Goal: Task Accomplishment & Management: Use online tool/utility

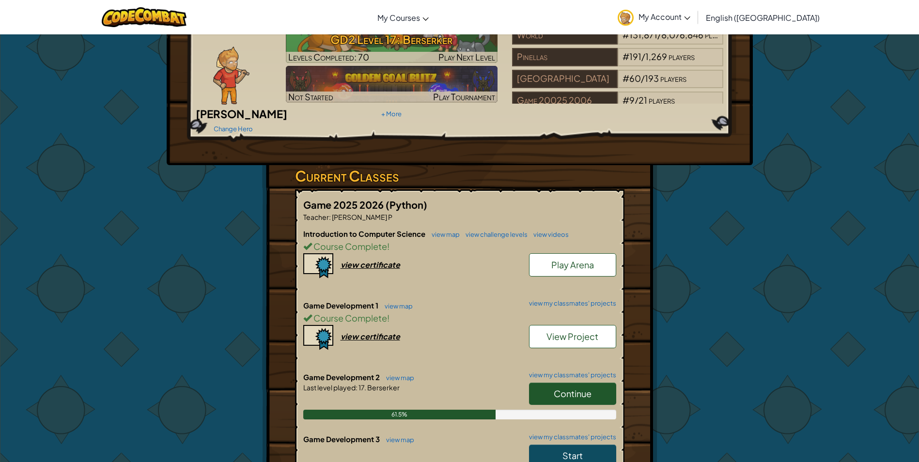
scroll to position [291, 0]
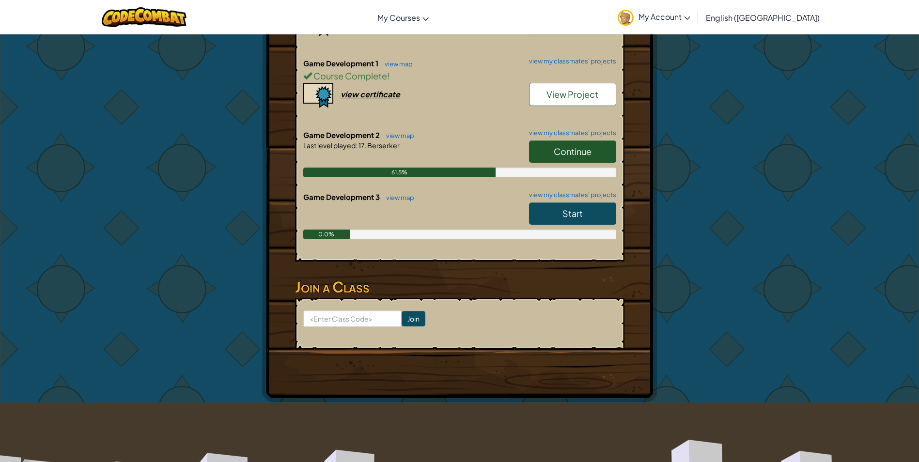
click at [580, 146] on span "Continue" at bounding box center [573, 151] width 38 height 11
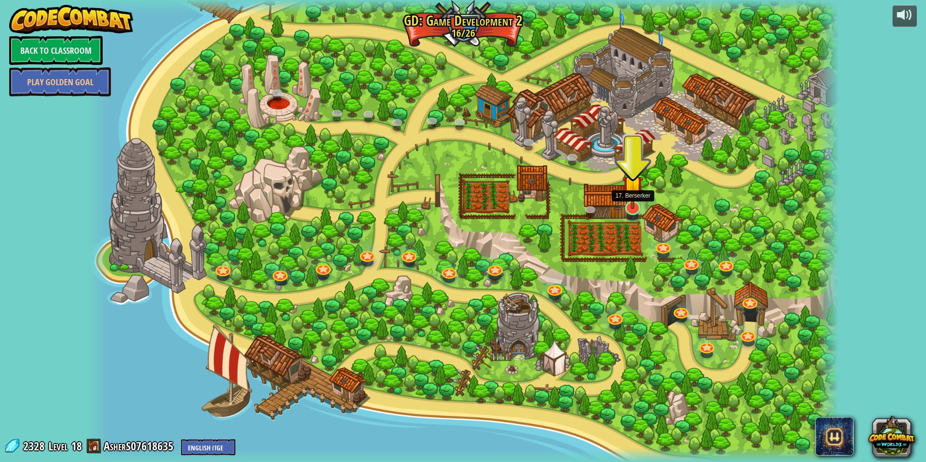
click at [636, 194] on img at bounding box center [632, 185] width 21 height 47
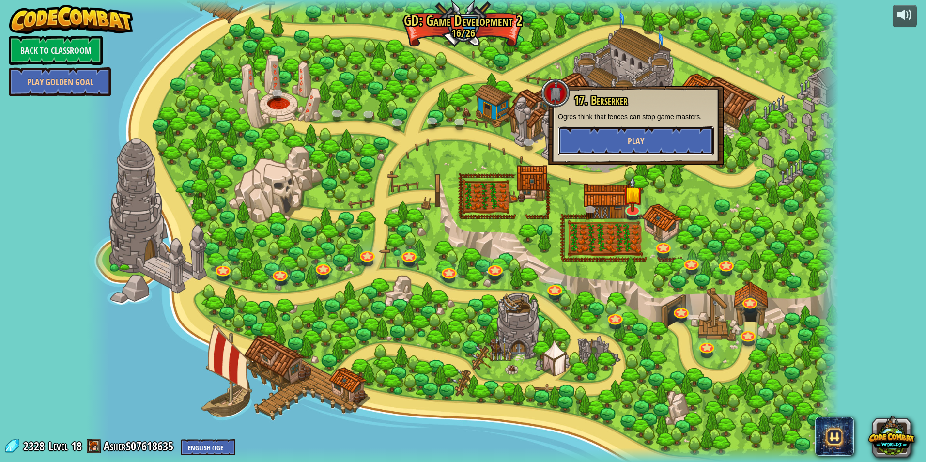
click at [657, 139] on button "Play" at bounding box center [636, 140] width 156 height 29
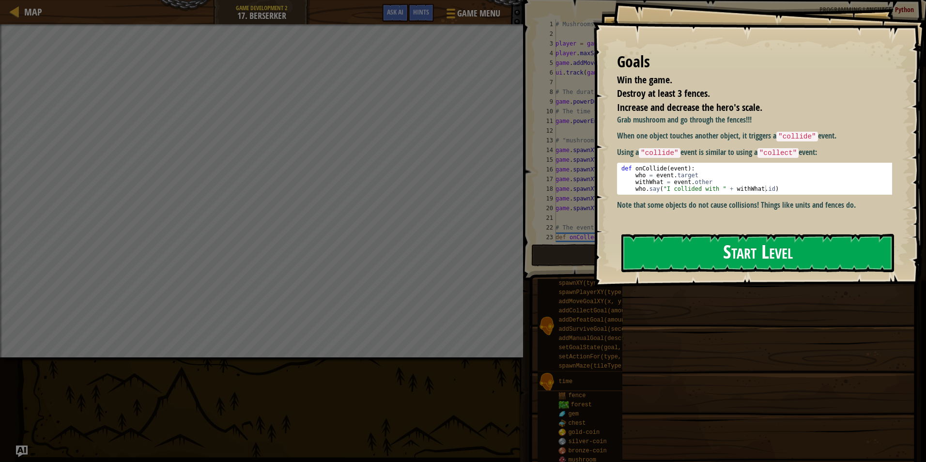
click at [685, 259] on button "Start Level" at bounding box center [757, 253] width 273 height 38
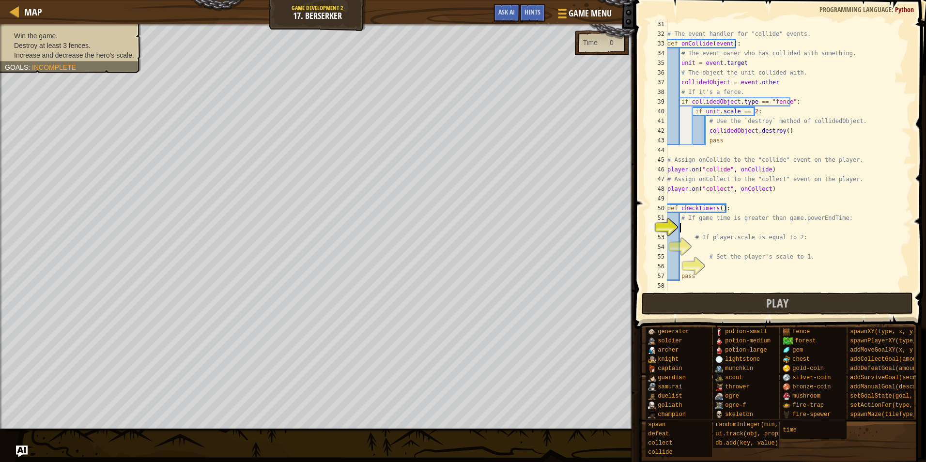
scroll to position [320, 0]
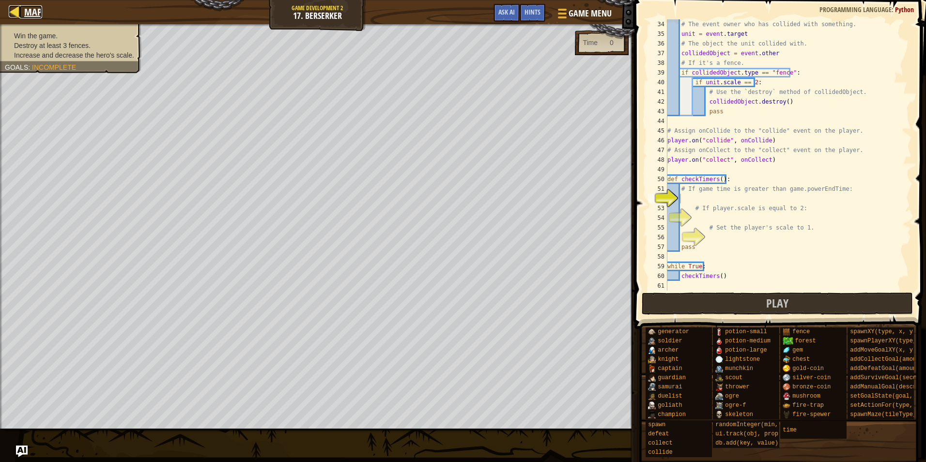
click at [35, 8] on span "Map" at bounding box center [33, 11] width 18 height 13
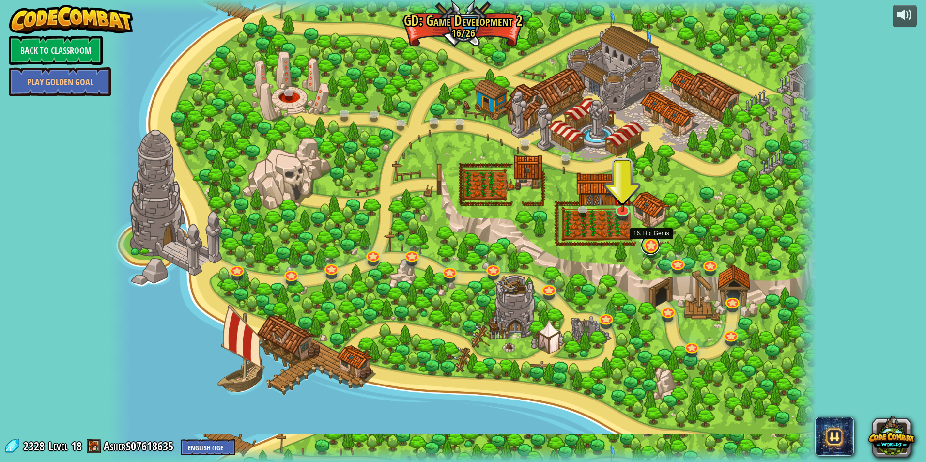
click at [649, 245] on link at bounding box center [650, 244] width 19 height 19
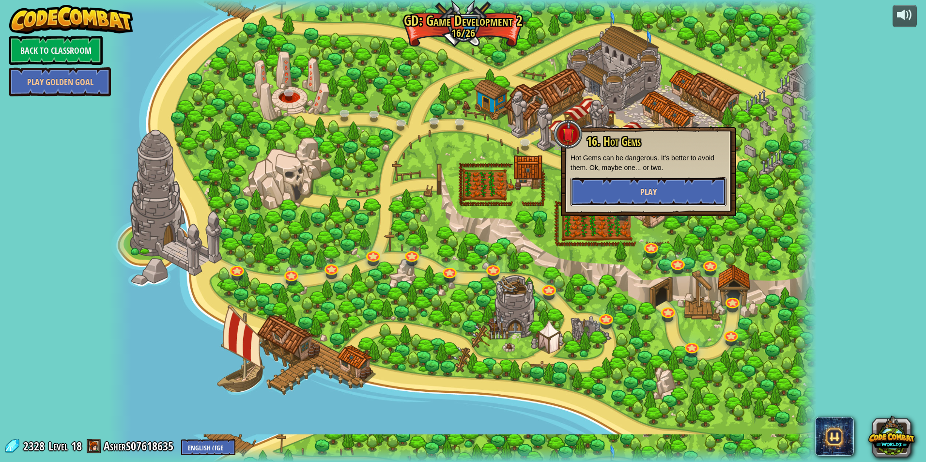
click at [658, 199] on button "Play" at bounding box center [649, 191] width 156 height 29
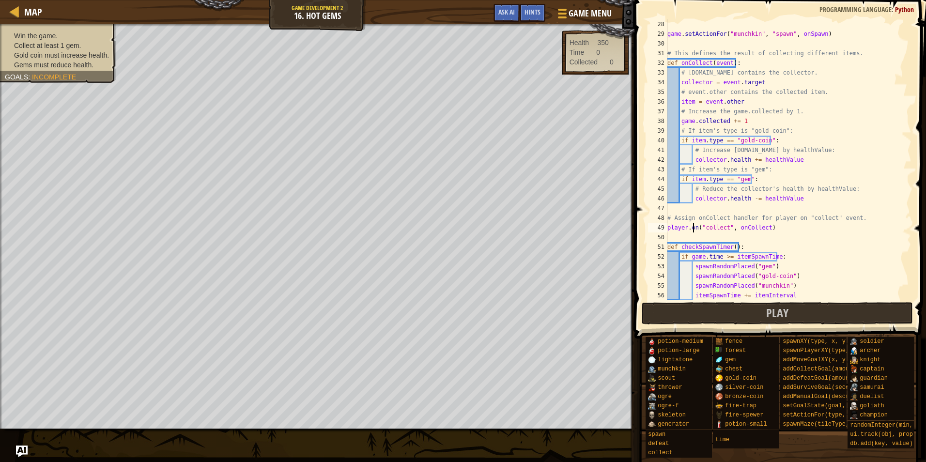
click at [693, 232] on div "game . setActionFor ( "munchkin" , "spawn" , onSpawn ) # This defines the resul…" at bounding box center [784, 169] width 239 height 300
type textarea "player.on("collect", onCollect)"
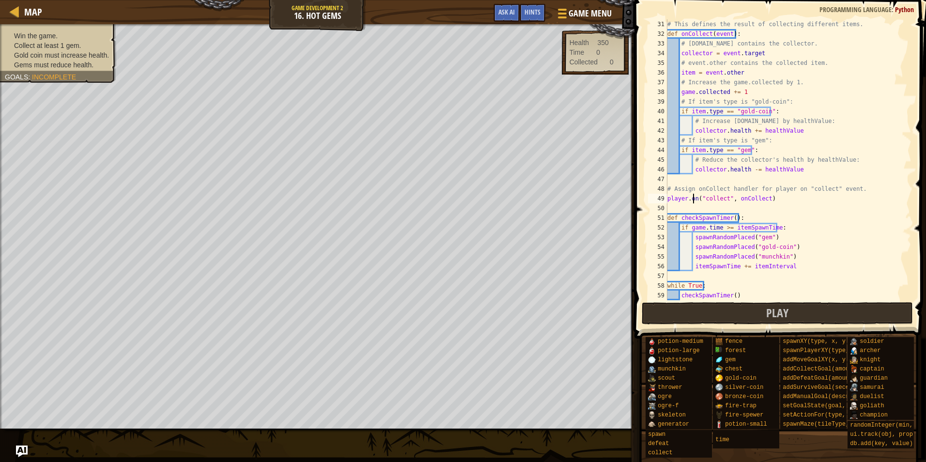
scroll to position [300, 0]
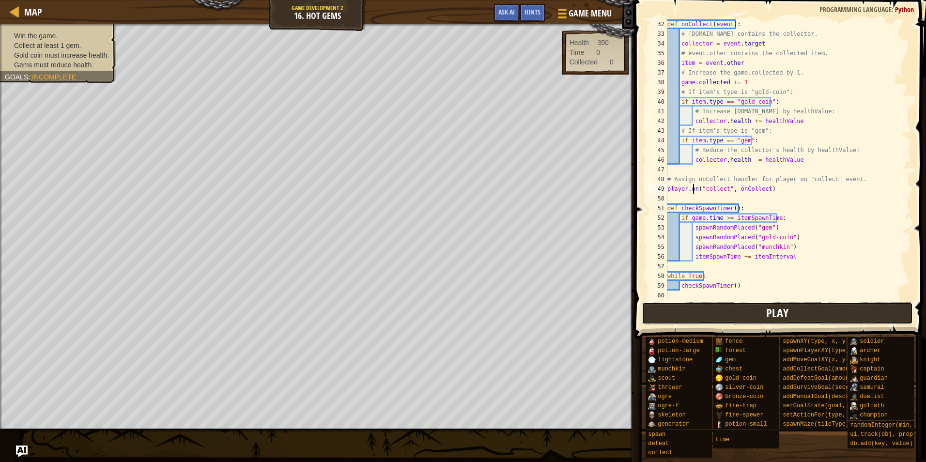
click at [691, 310] on button "Play" at bounding box center [778, 313] width 272 height 22
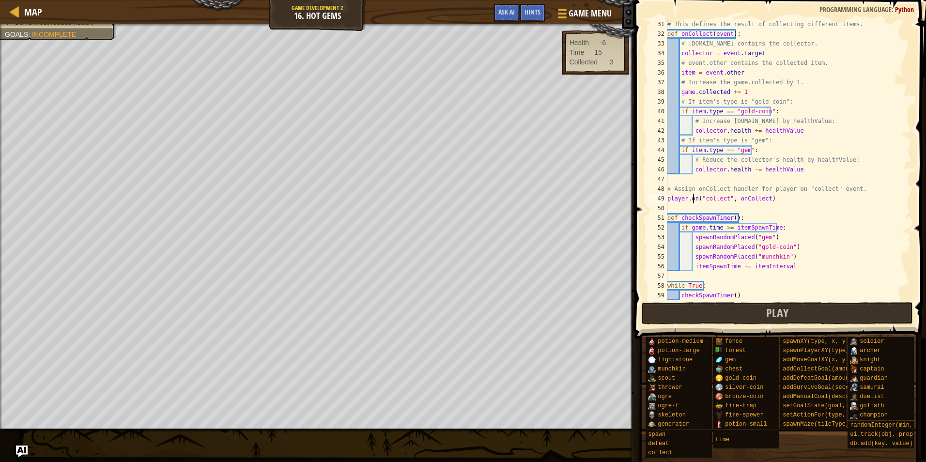
scroll to position [291, 0]
click at [21, 12] on link "Map" at bounding box center [30, 11] width 23 height 13
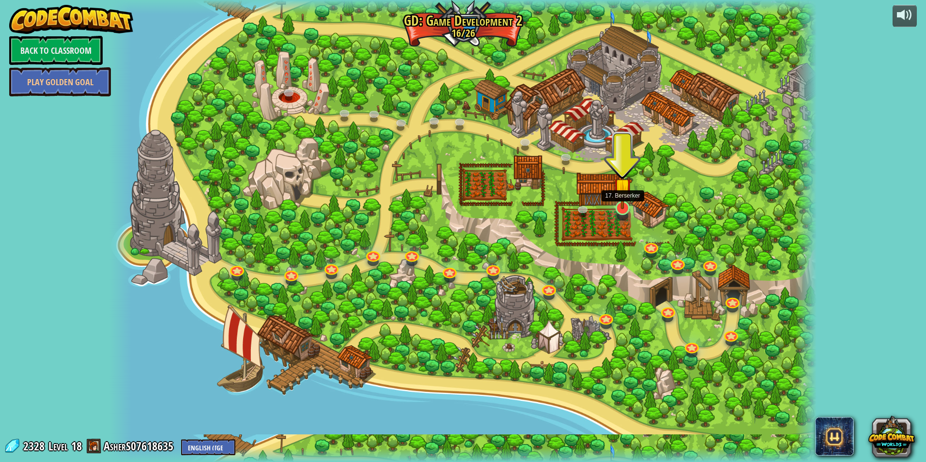
click at [622, 199] on img at bounding box center [622, 188] width 19 height 44
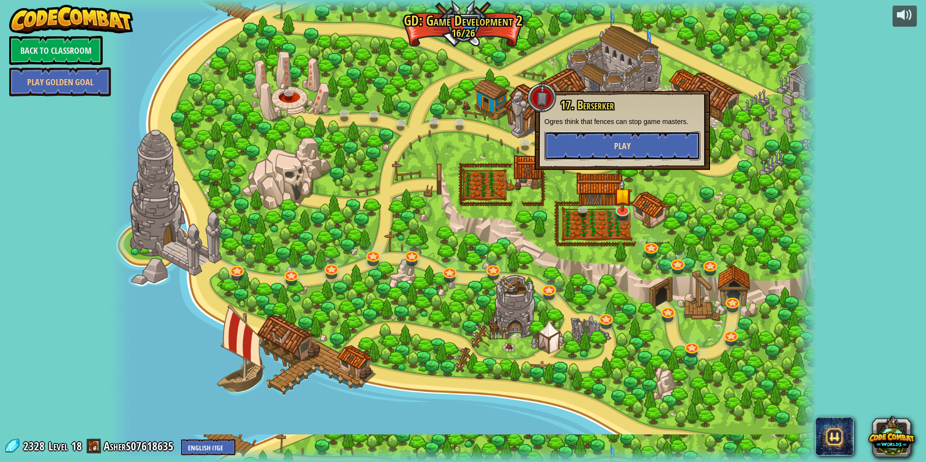
click at [652, 142] on button "Play" at bounding box center [622, 145] width 156 height 29
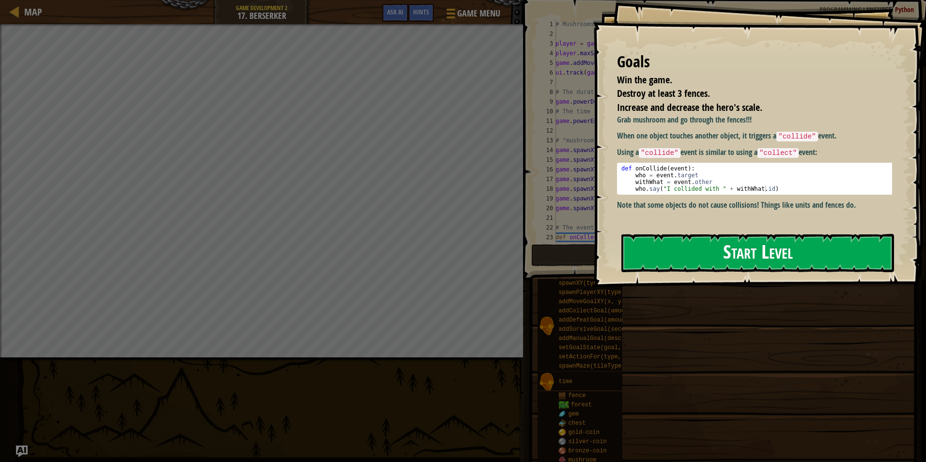
click at [699, 234] on button "Start Level" at bounding box center [757, 253] width 273 height 38
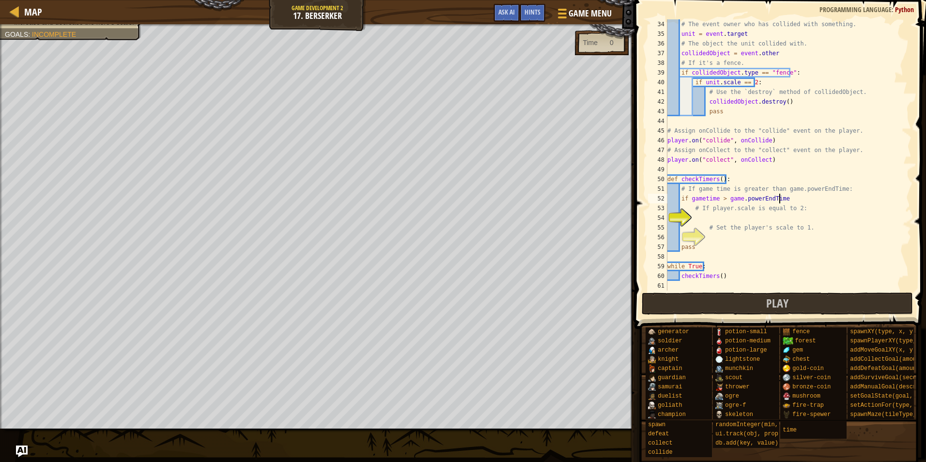
scroll to position [4, 9]
click at [736, 230] on div "# The event owner who has collided with something. unit = event . target # The …" at bounding box center [784, 164] width 239 height 291
type textarea "# Set the player's scale to 1."
click at [729, 224] on div "# The event owner who has collided with something. unit = event . target # The …" at bounding box center [784, 164] width 239 height 291
click at [728, 218] on div "# The event owner who has collided with something. unit = event . target # The …" at bounding box center [784, 164] width 239 height 291
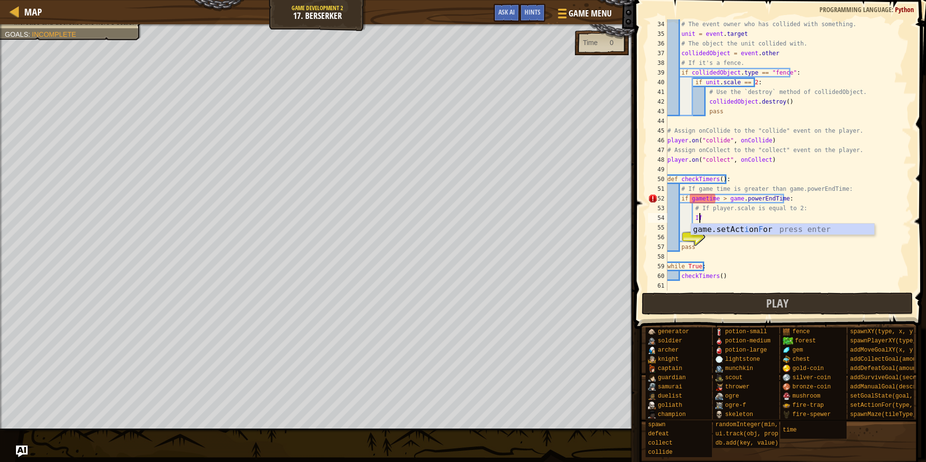
scroll to position [4, 2]
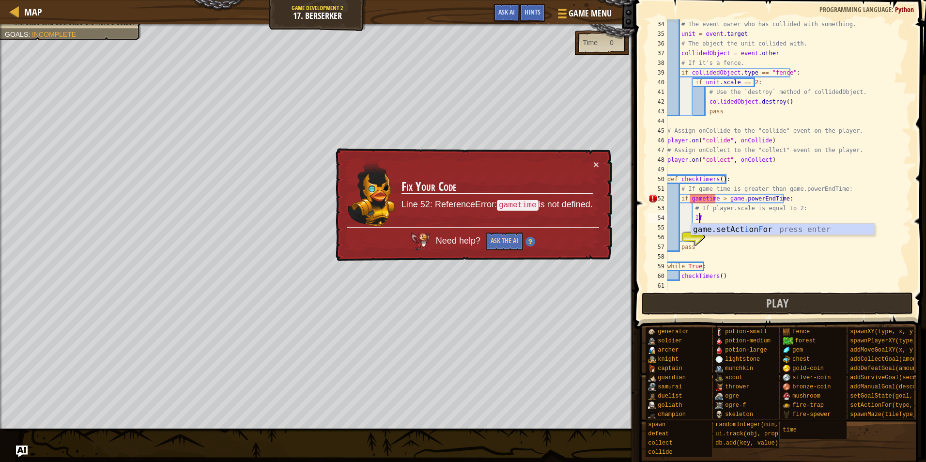
type textarea "I"
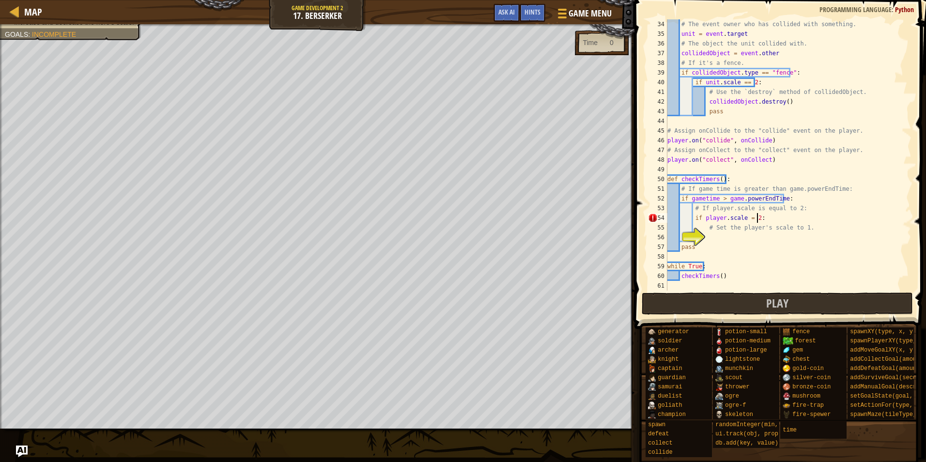
scroll to position [4, 7]
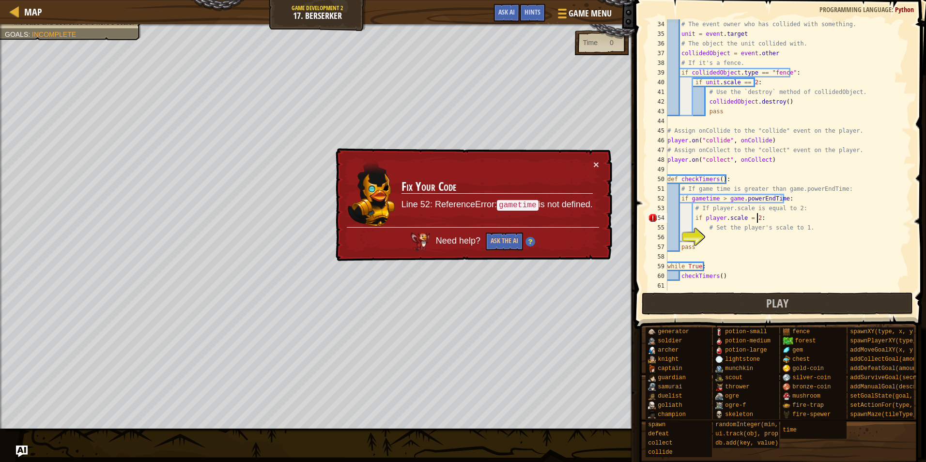
click at [702, 196] on div "# The event owner who has collided with something. unit = event . target # The …" at bounding box center [784, 164] width 239 height 291
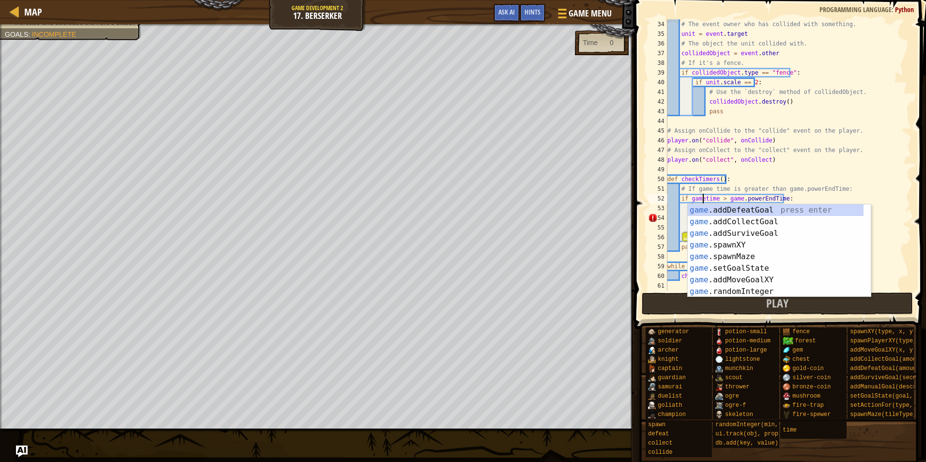
click at [918, 0] on html "Map Game Development 2 17. Berserker Game Menu Done Hints Ask AI 1 הההההההההההה…" at bounding box center [463, 0] width 926 height 0
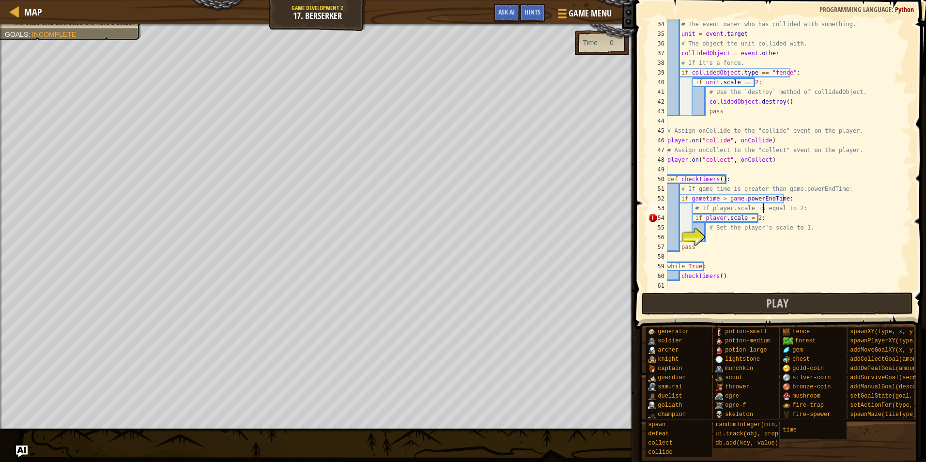
click at [765, 213] on div "# The event owner who has collided with something. unit = event . target # The …" at bounding box center [784, 164] width 239 height 291
click at [759, 223] on div "# The event owner who has collided with something. unit = event . target # The …" at bounding box center [784, 164] width 239 height 291
click at [759, 218] on div "# The event owner who has collided with something. unit = event . target # The …" at bounding box center [784, 164] width 239 height 291
type textarea "if player.scale = 2:"
click at [701, 218] on div "# The event owner who has collided with something. unit = event . target # The …" at bounding box center [784, 164] width 239 height 291
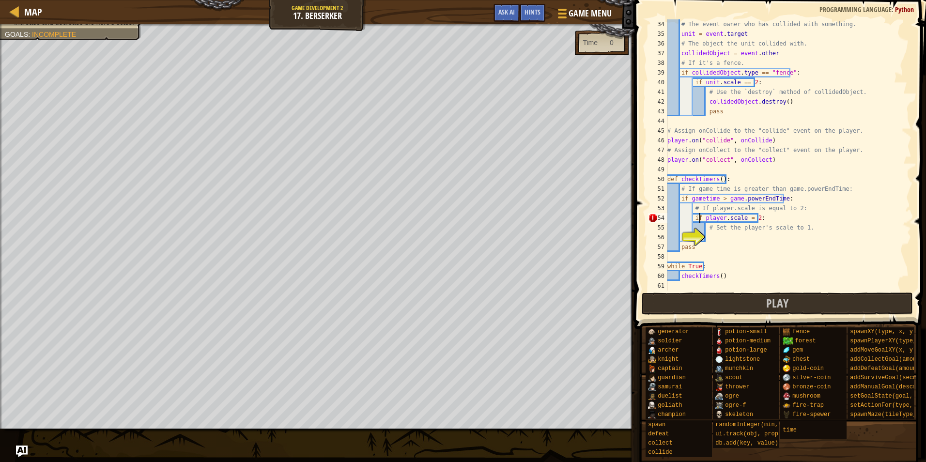
click at [718, 239] on div "# The event owner who has collided with something. unit = event . target # The …" at bounding box center [784, 164] width 239 height 291
click at [742, 216] on div "# The event owner who has collided with something. unit = event . target # The …" at bounding box center [784, 164] width 239 height 291
click at [744, 217] on div "# The event owner who has collided with something. unit = event . target # The …" at bounding box center [784, 164] width 239 height 291
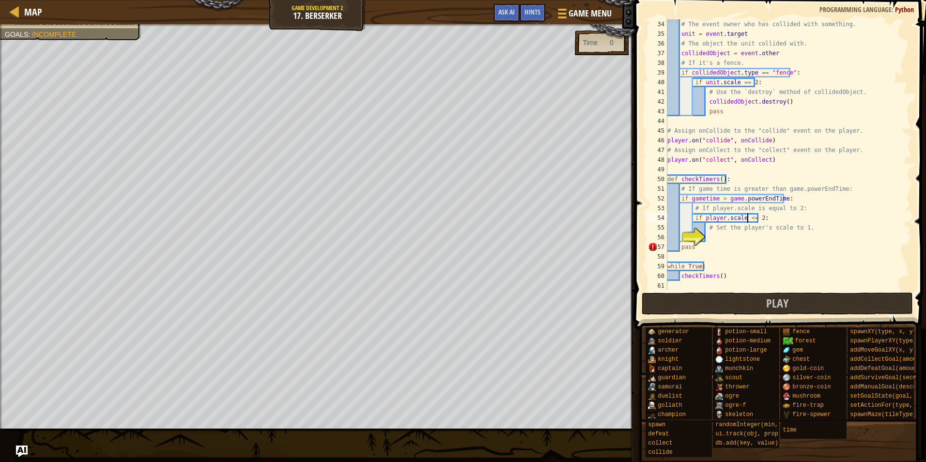
click at [688, 251] on div "# The event owner who has collided with something. unit = event . target # The …" at bounding box center [784, 164] width 239 height 291
type textarea "pass"
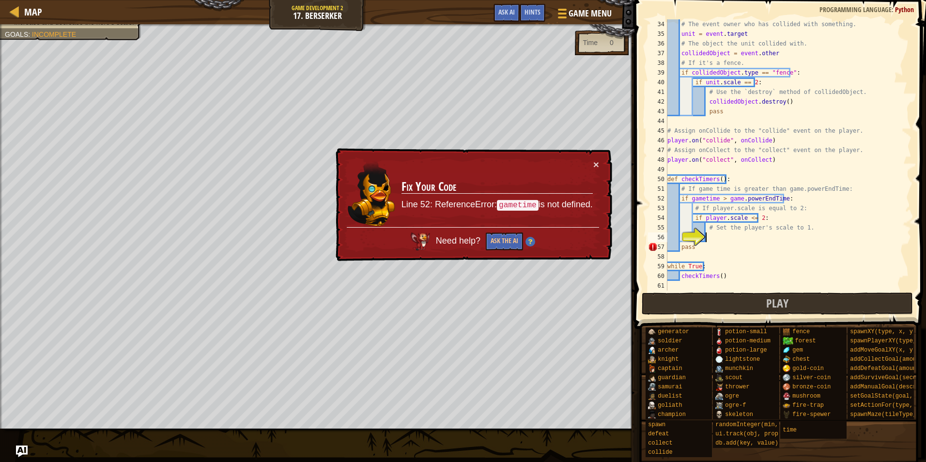
click at [711, 238] on div "# The event owner who has collided with something. unit = event . target # The …" at bounding box center [784, 164] width 239 height 291
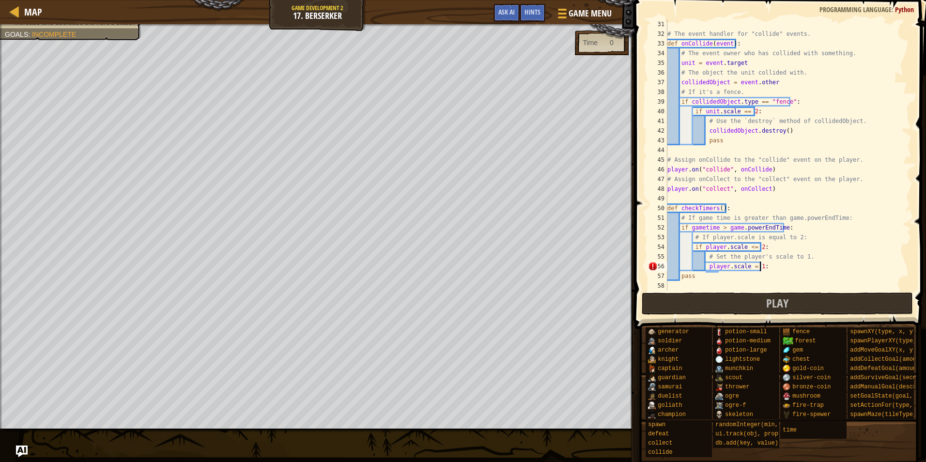
scroll to position [320, 0]
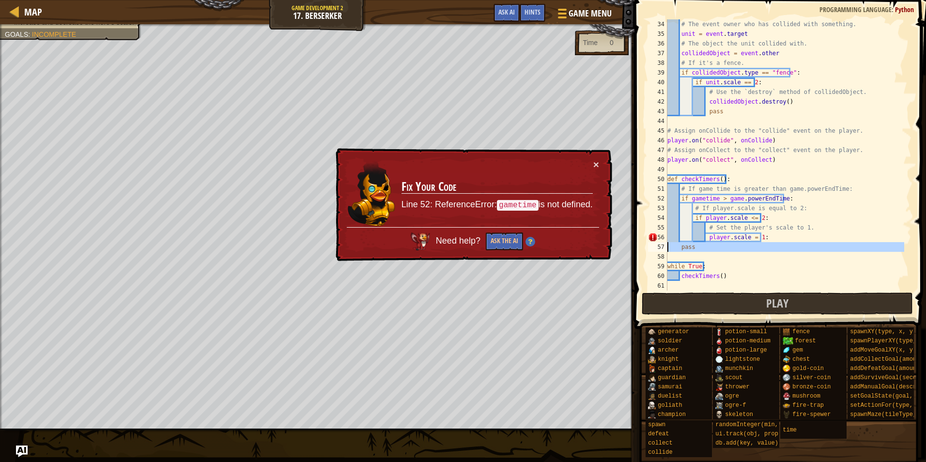
click at [665, 251] on div "57" at bounding box center [657, 247] width 19 height 10
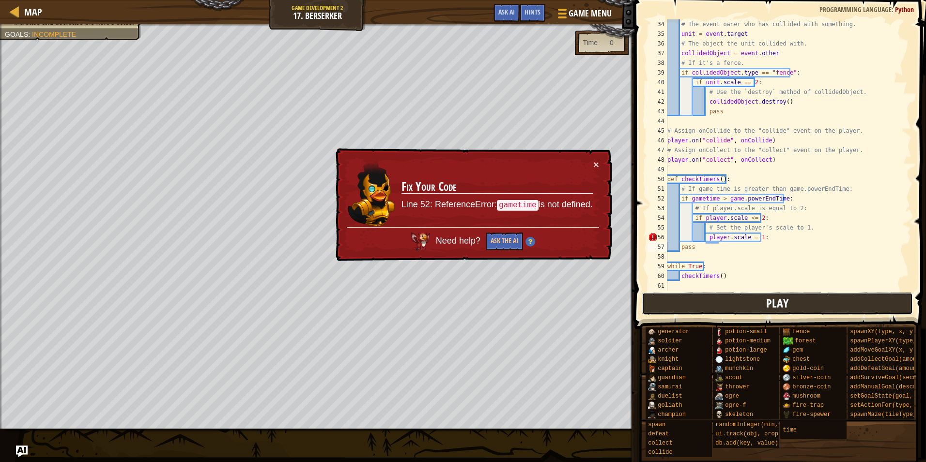
click at [701, 304] on button "Play" at bounding box center [778, 304] width 272 height 22
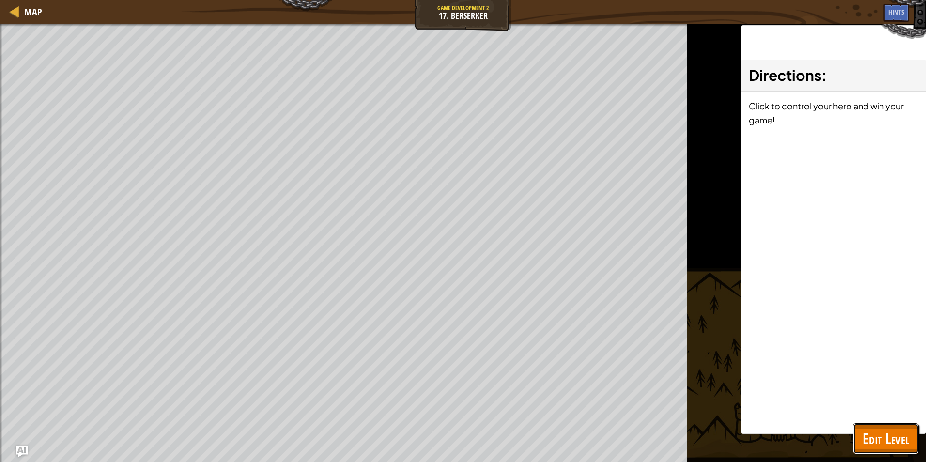
click at [885, 432] on span "Edit Level" at bounding box center [886, 439] width 46 height 20
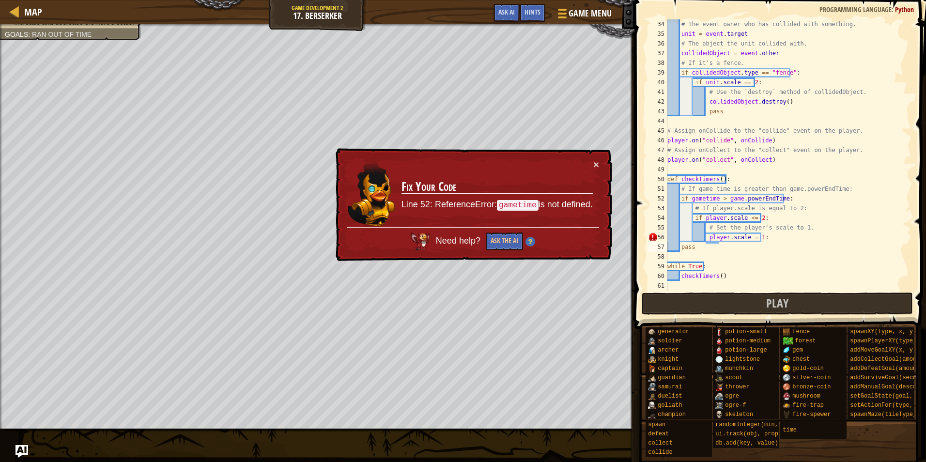
click at [16, 451] on img "Ask AI" at bounding box center [21, 451] width 13 height 13
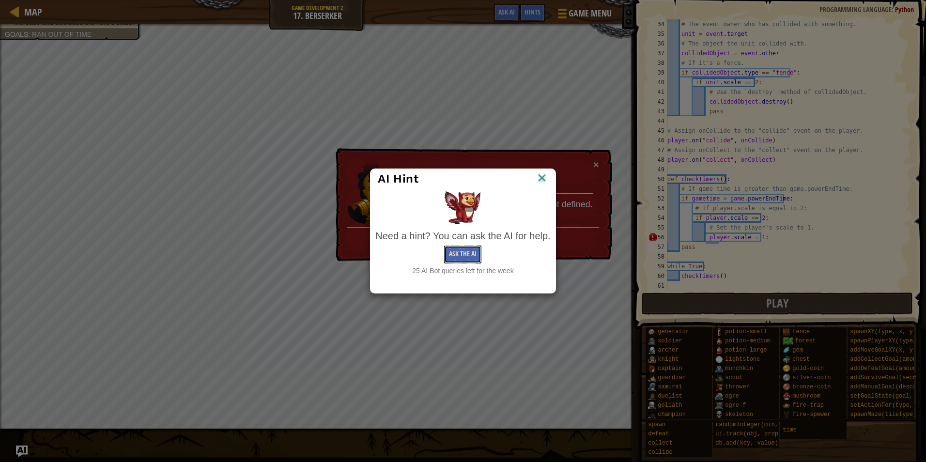
click at [452, 254] on button "Ask the AI" at bounding box center [462, 255] width 37 height 18
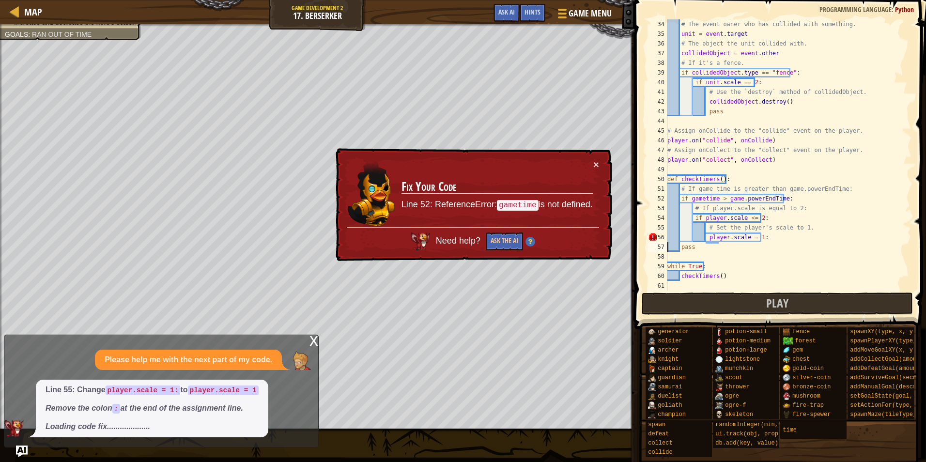
click at [768, 238] on div "# The event owner who has collided with something. unit = event . target # The …" at bounding box center [784, 164] width 239 height 291
click at [698, 200] on div "# The event owner who has collided with something. unit = event . target # The …" at bounding box center [784, 164] width 239 height 291
click at [596, 165] on button "×" at bounding box center [596, 164] width 6 height 10
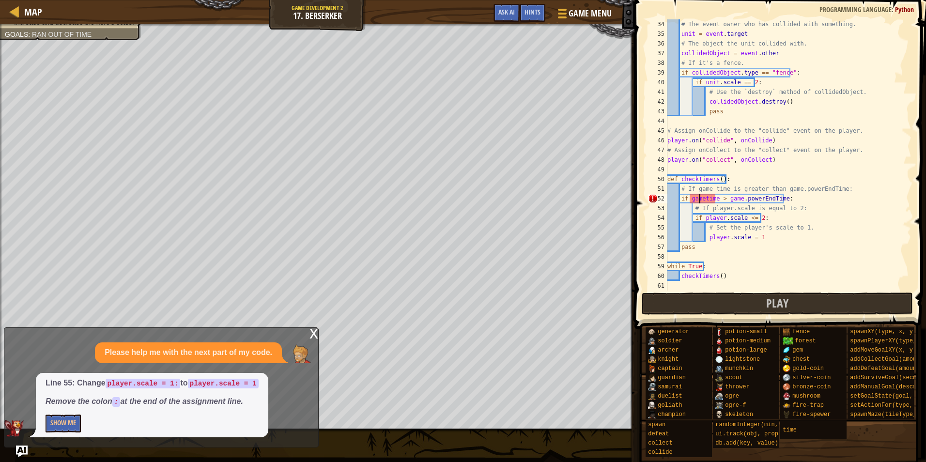
click at [311, 331] on div "x" at bounding box center [313, 333] width 9 height 10
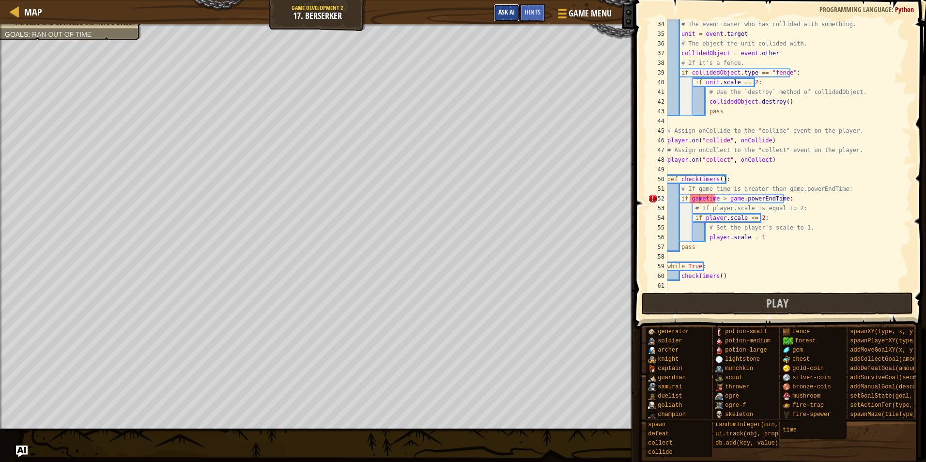
click at [508, 5] on button "Ask AI" at bounding box center [507, 13] width 26 height 18
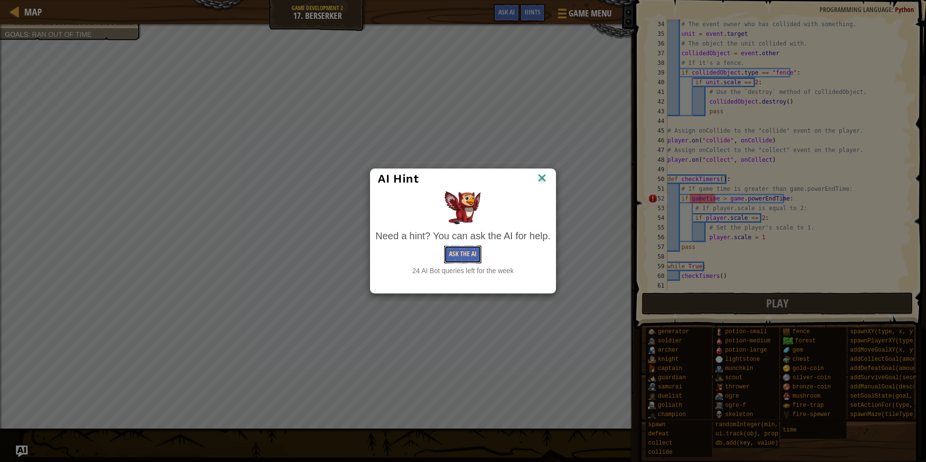
click at [469, 256] on button "Ask the AI" at bounding box center [462, 255] width 37 height 18
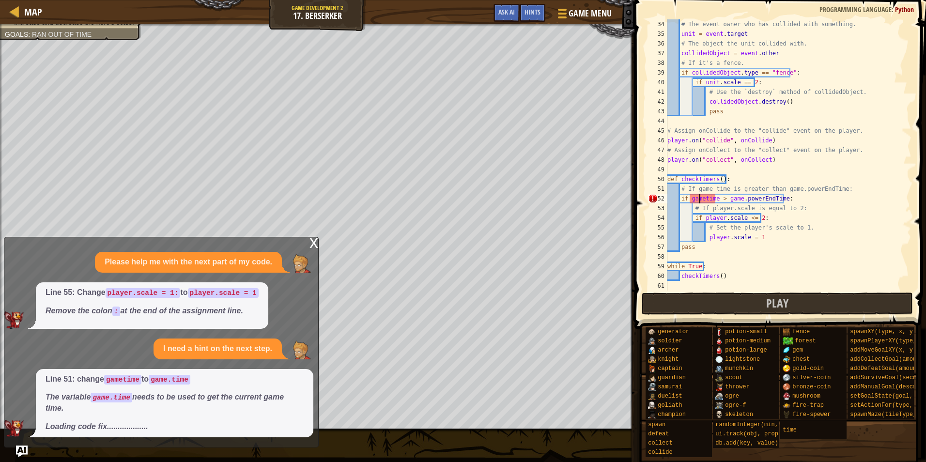
click at [702, 199] on div "# The event owner who has collided with something. unit = event . target # The …" at bounding box center [784, 164] width 239 height 291
type textarea "if game.time > game.powerEndTime:"
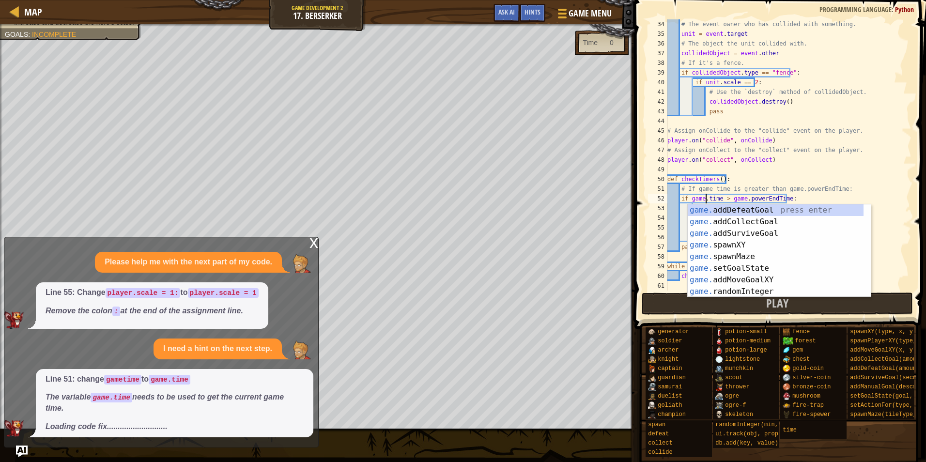
click at [719, 169] on div "# The event owner who has collided with something. unit = event . target # The …" at bounding box center [784, 164] width 239 height 291
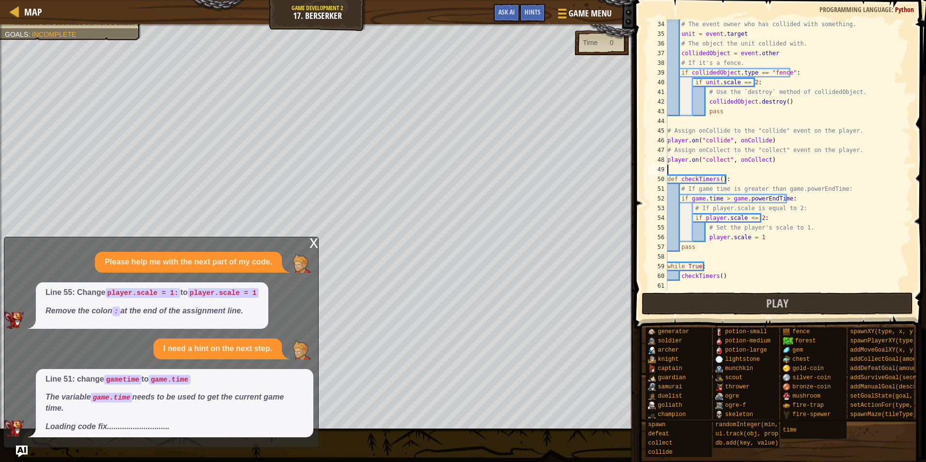
scroll to position [4, 0]
click at [722, 232] on div "# The event owner who has collided with something. unit = event . target # The …" at bounding box center [784, 164] width 239 height 291
type textarea "# Set the player's scale to 1."
click at [735, 304] on button "Play" at bounding box center [778, 304] width 272 height 22
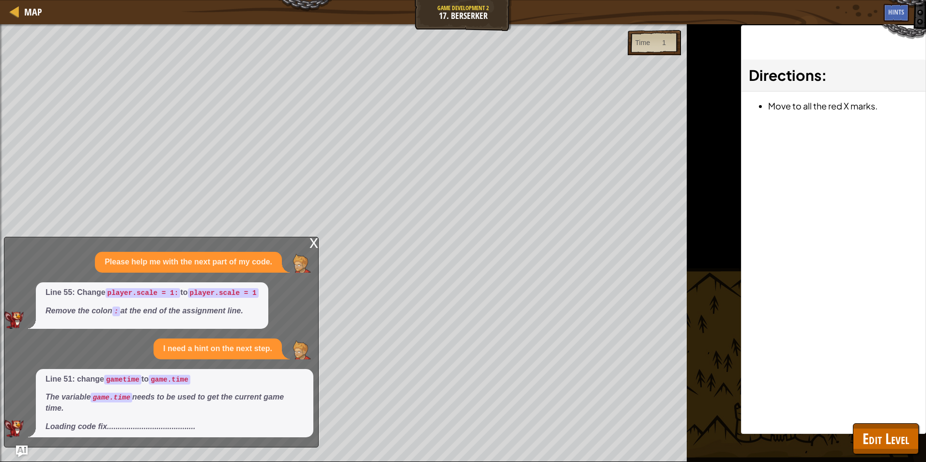
click at [310, 238] on div "x" at bounding box center [313, 242] width 9 height 10
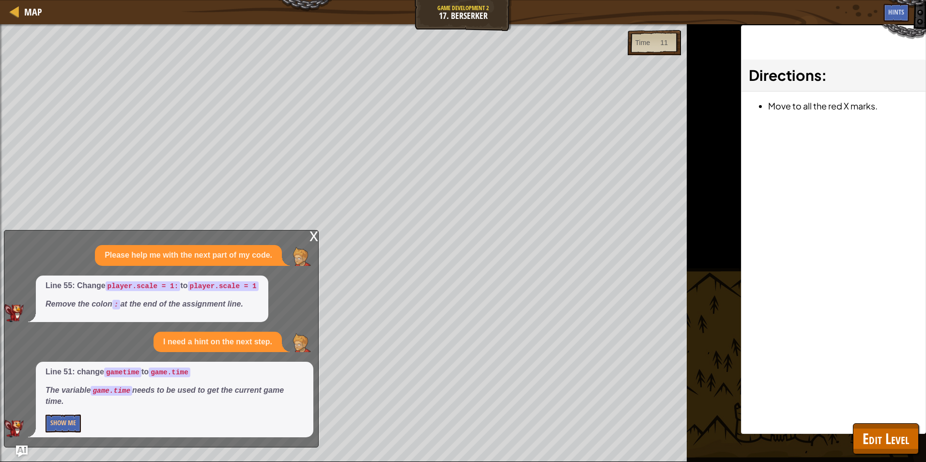
click at [307, 235] on div "x Please help me with the next part of my code. Line 55: Change player.scale = …" at bounding box center [161, 338] width 315 height 217
click at [314, 233] on div "x" at bounding box center [313, 236] width 9 height 10
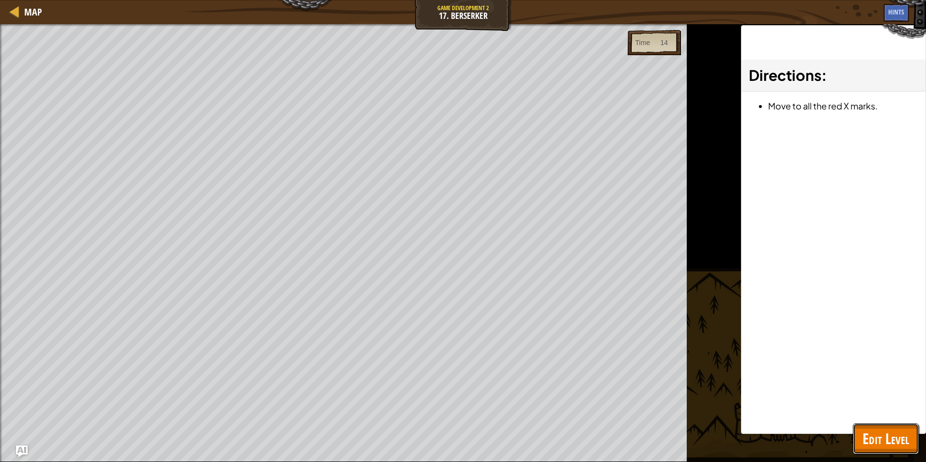
click at [897, 431] on span "Edit Level" at bounding box center [886, 439] width 46 height 20
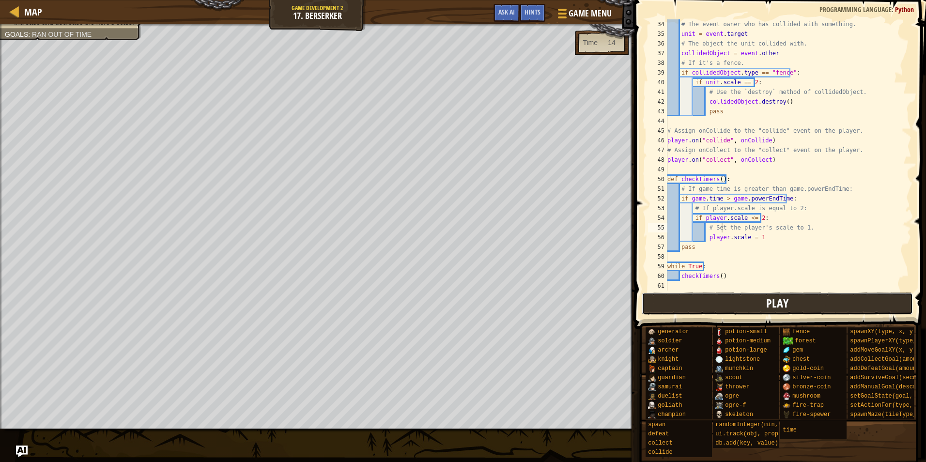
click at [657, 308] on button "Play" at bounding box center [778, 304] width 272 height 22
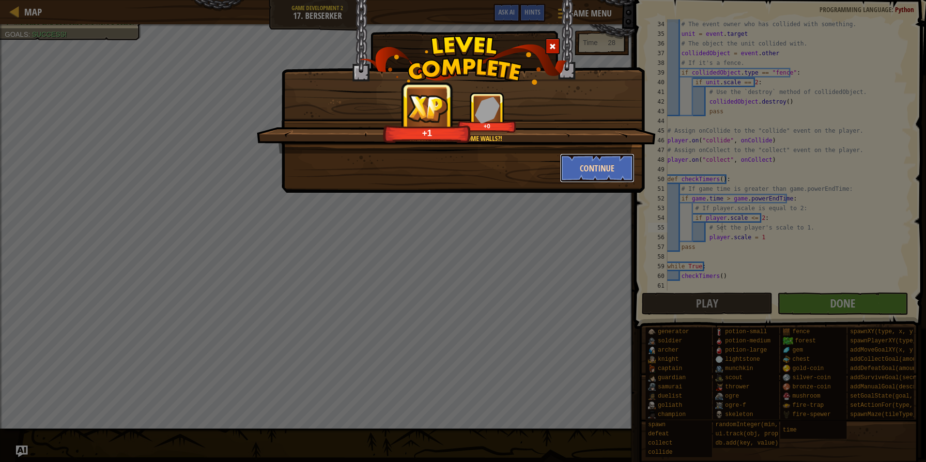
click at [581, 165] on button "Continue" at bounding box center [597, 168] width 75 height 29
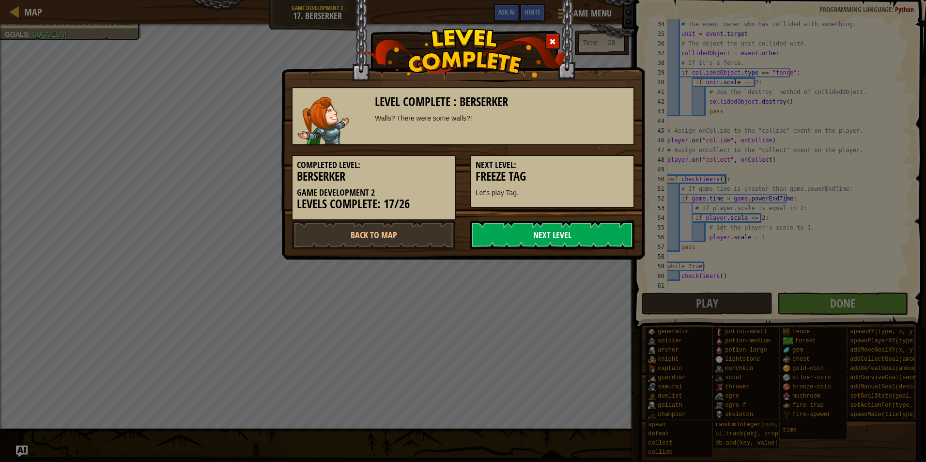
click at [554, 247] on link "Next Level" at bounding box center [552, 234] width 164 height 29
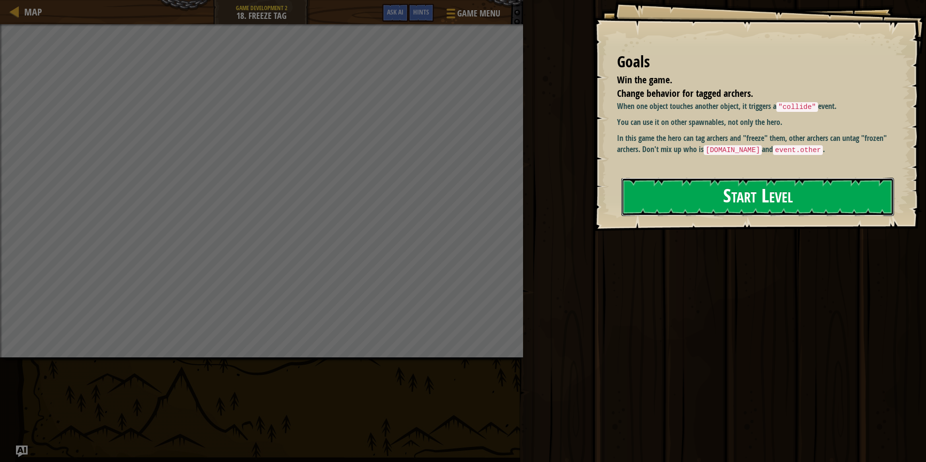
click at [776, 213] on button "Start Level" at bounding box center [757, 197] width 273 height 38
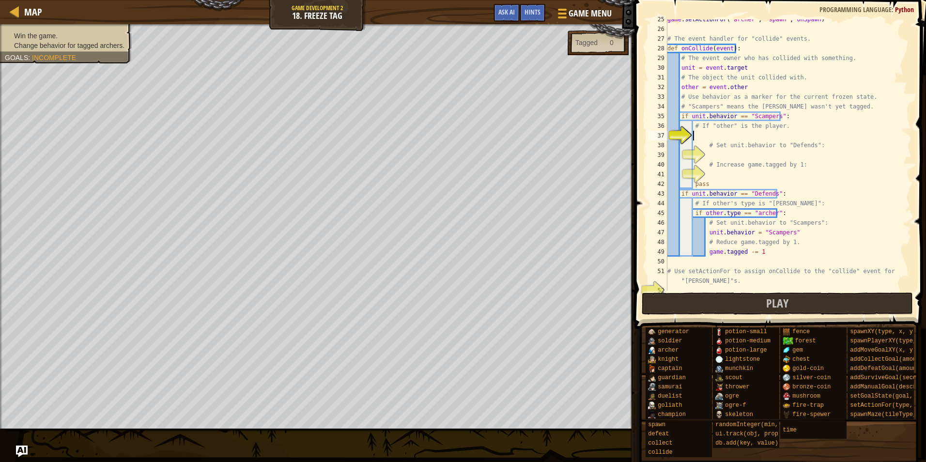
scroll to position [237, 0]
click at [717, 146] on div "game . setActionFor ( "[PERSON_NAME]" , "spawn" , onSpawn ) # The event handler…" at bounding box center [784, 160] width 239 height 291
type textarea "# Set unit.behavior to "Defends":"
click at [718, 140] on div "game . setActionFor ( "[PERSON_NAME]" , "spawn" , onSpawn ) # The event handler…" at bounding box center [784, 160] width 239 height 291
click at [719, 137] on div "game . setActionFor ( "[PERSON_NAME]" , "spawn" , onSpawn ) # The event handler…" at bounding box center [784, 160] width 239 height 291
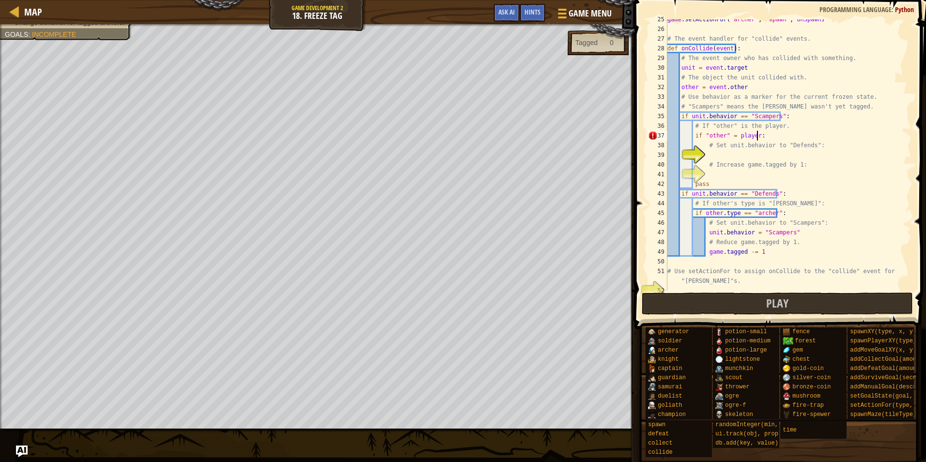
scroll to position [4, 7]
type textarea "i"
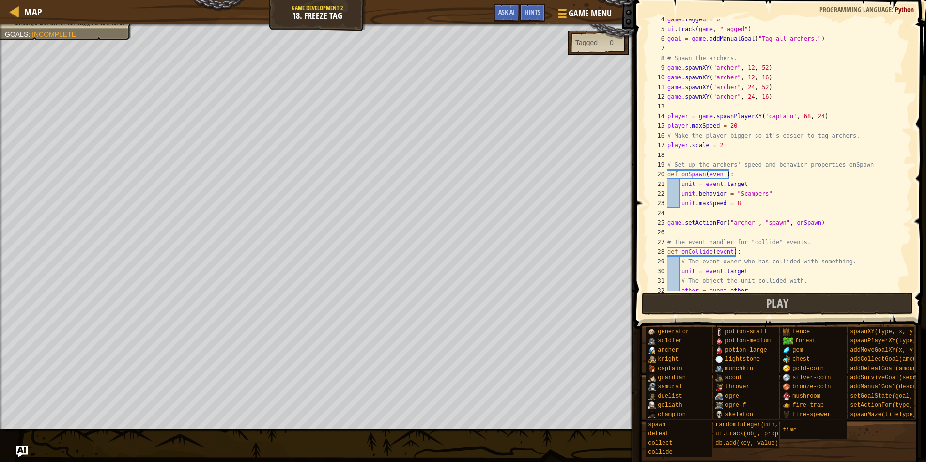
scroll to position [0, 0]
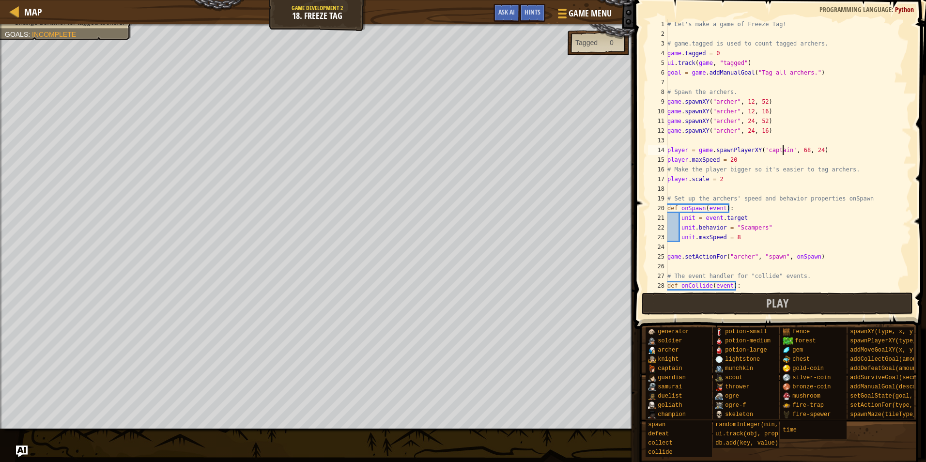
click at [782, 151] on div "# Let's make a game of Freeze Tag! # game.tagged is used to count tagged archer…" at bounding box center [784, 164] width 239 height 291
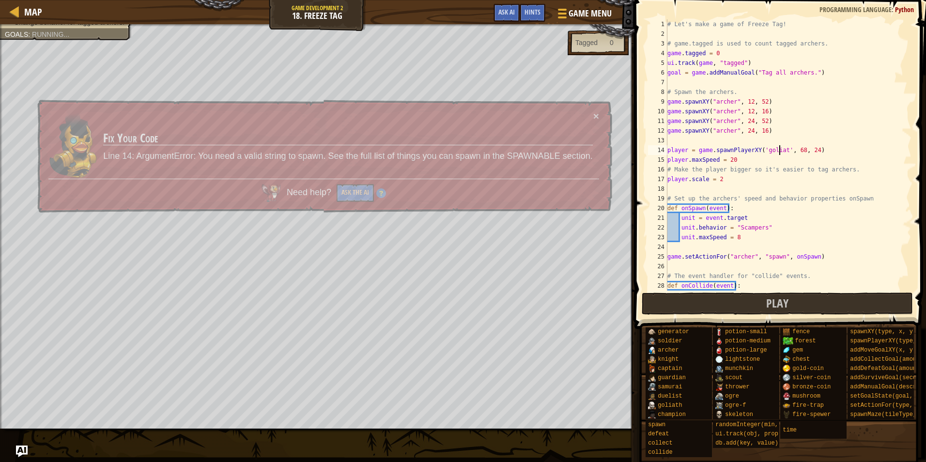
scroll to position [4, 9]
type textarea "player = game.spawnPlayerXY('goliath', 68, 24)"
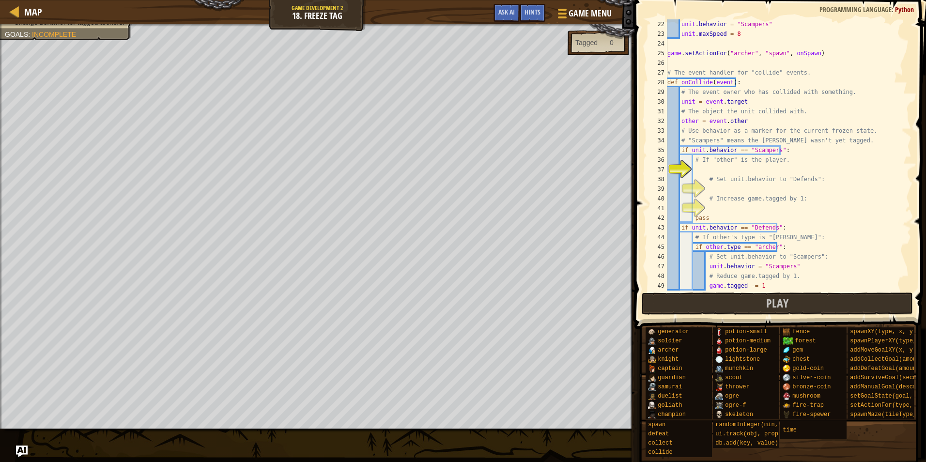
scroll to position [203, 0]
click at [734, 173] on div "unit . behavior = "Scampers" unit . maxSpeed = 8 game . setActionFor ( "[PERSON…" at bounding box center [784, 164] width 239 height 291
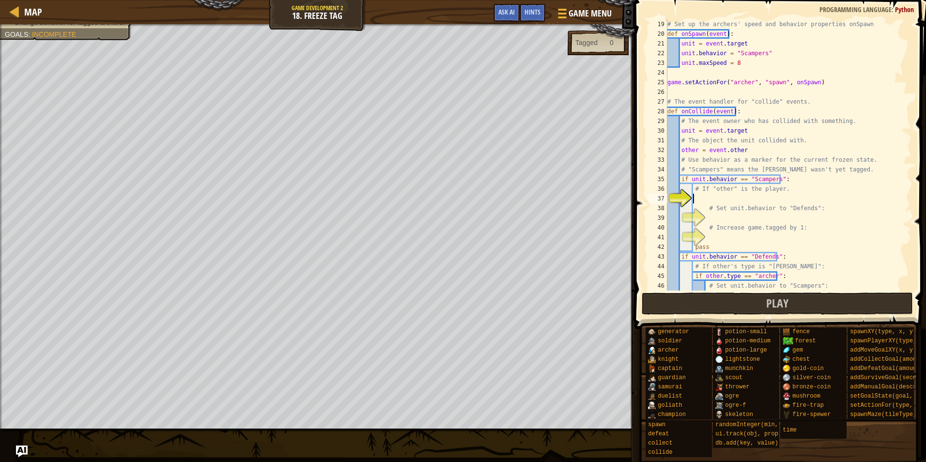
scroll to position [174, 0]
click at [785, 200] on div "# Set up the archers' speed and behavior properties onSpawn def onSpawn ( event…" at bounding box center [784, 164] width 239 height 291
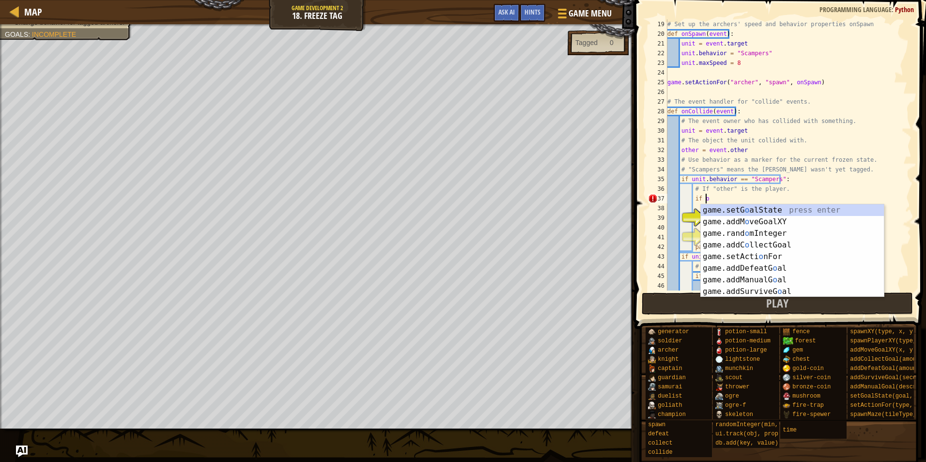
scroll to position [4, 2]
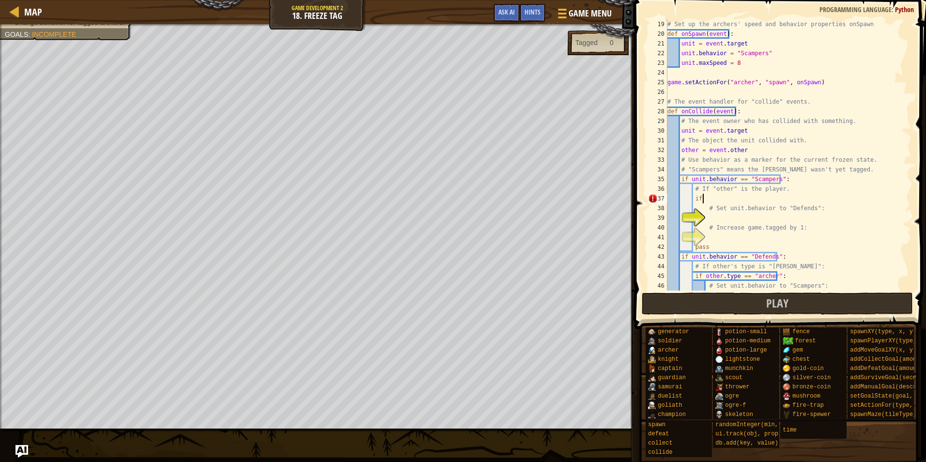
drag, startPoint x: 21, startPoint y: 442, endPoint x: 28, endPoint y: 453, distance: 13.0
click at [23, 447] on div "Map Game Development 2 18. Freeze Tag Game Menu Done Hints Ask AI 1 ההההההההההה…" at bounding box center [463, 231] width 926 height 462
click at [28, 453] on img "Ask AI" at bounding box center [21, 451] width 13 height 13
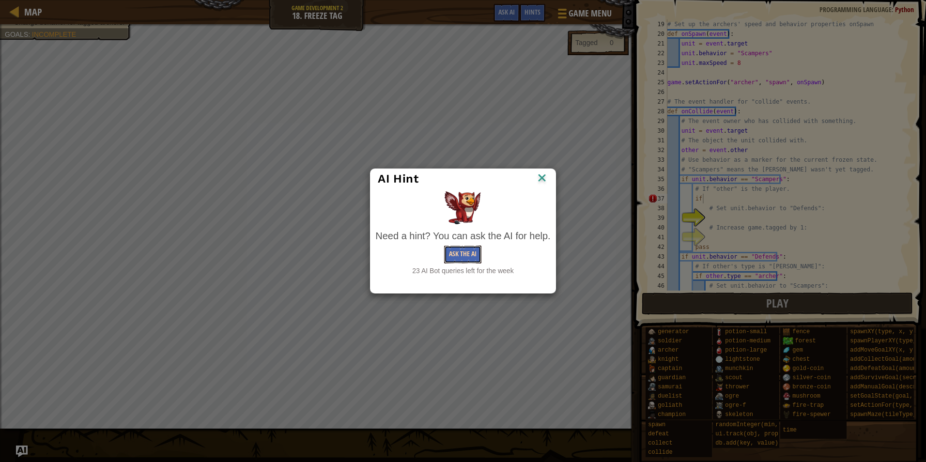
click at [464, 250] on button "Ask the AI" at bounding box center [462, 255] width 37 height 18
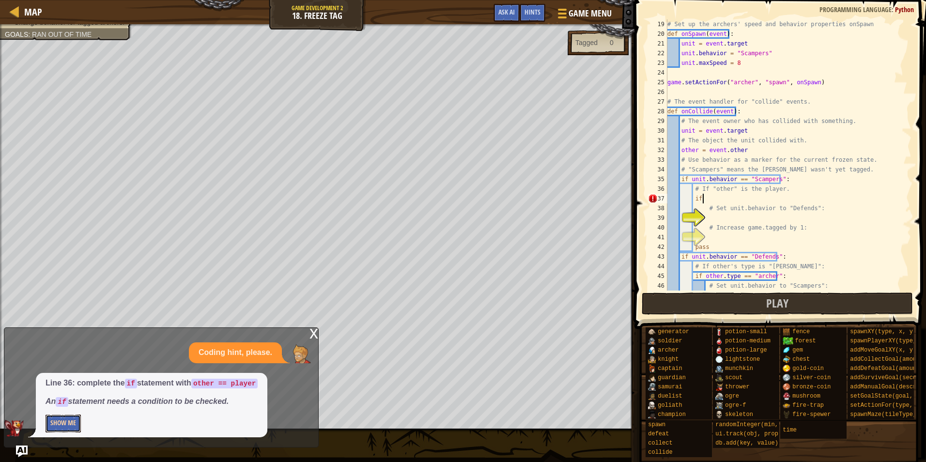
click at [62, 423] on button "Show Me" at bounding box center [63, 424] width 35 height 18
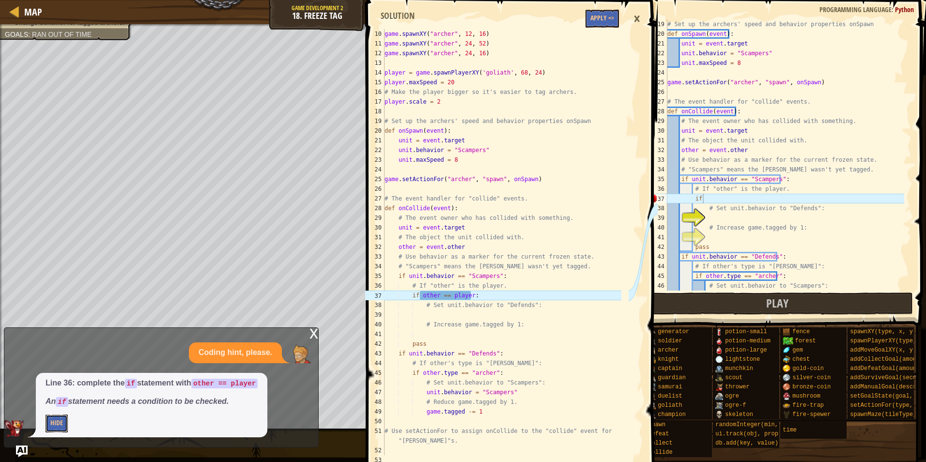
scroll to position [136, 0]
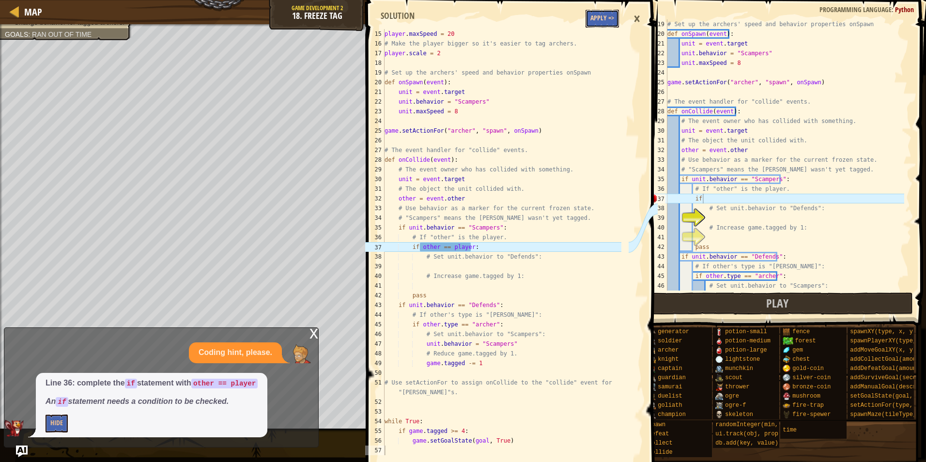
click at [603, 15] on button "Apply =>" at bounding box center [602, 19] width 33 height 18
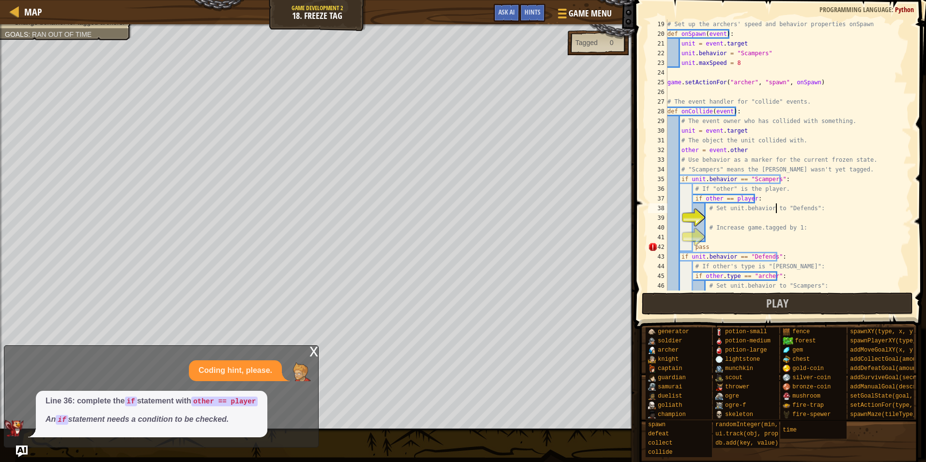
click at [775, 212] on div "# Set up the archers' speed and behavior properties onSpawn def onSpawn ( event…" at bounding box center [784, 164] width 239 height 291
click at [777, 223] on div "# Set up the archers' speed and behavior properties onSpawn def onSpawn ( event…" at bounding box center [784, 164] width 239 height 291
type textarea "# Increase game.tagged by 1:"
click at [761, 222] on div "# Set up the archers' speed and behavior properties onSpawn def onSpawn ( event…" at bounding box center [784, 164] width 239 height 291
click at [752, 219] on div "# Set up the archers' speed and behavior properties onSpawn def onSpawn ( event…" at bounding box center [784, 164] width 239 height 291
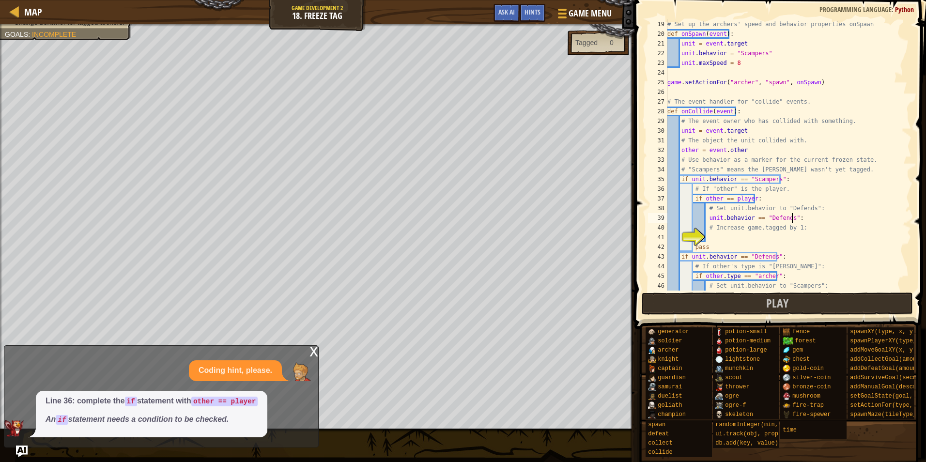
scroll to position [4, 10]
type textarea "unit.behavior == "Defends""
click at [730, 236] on div "# Set up the archers' speed and behavior properties onSpawn def onSpawn ( event…" at bounding box center [784, 164] width 239 height 291
type textarea "game.tagged +=1"
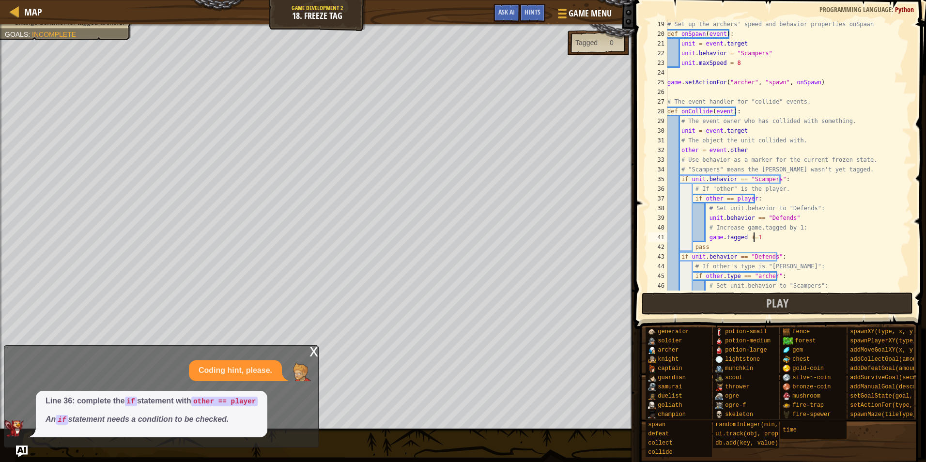
click at [731, 325] on span at bounding box center [778, 460] width 285 height 287
click at [728, 320] on span at bounding box center [778, 460] width 285 height 287
click at [727, 315] on span at bounding box center [781, 150] width 299 height 357
click at [725, 303] on button "Play" at bounding box center [778, 304] width 272 height 22
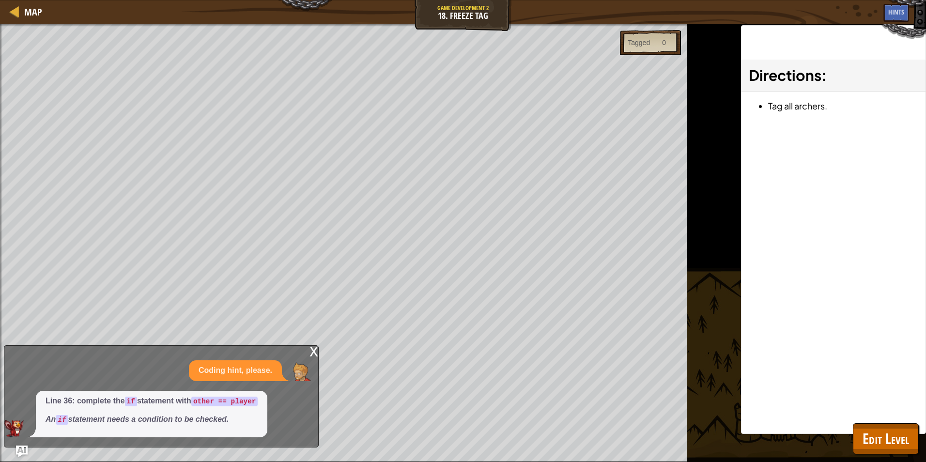
click at [316, 353] on div "x" at bounding box center [313, 351] width 9 height 10
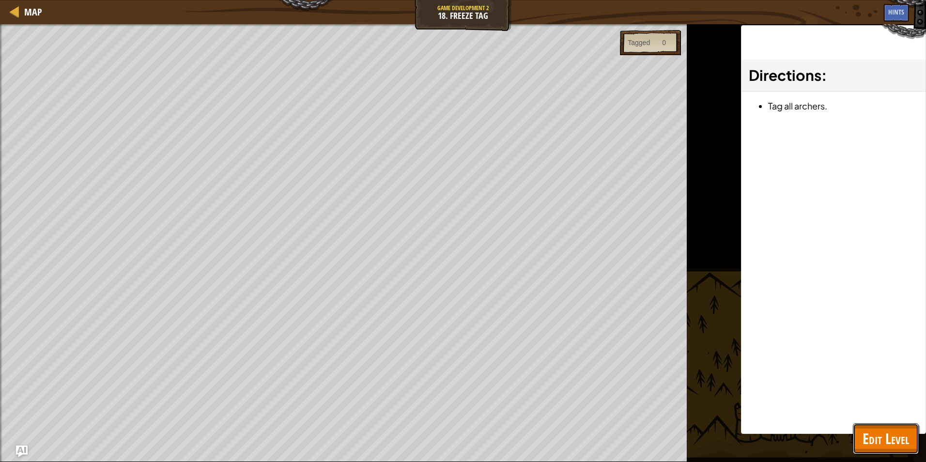
click at [873, 436] on span "Edit Level" at bounding box center [886, 439] width 46 height 20
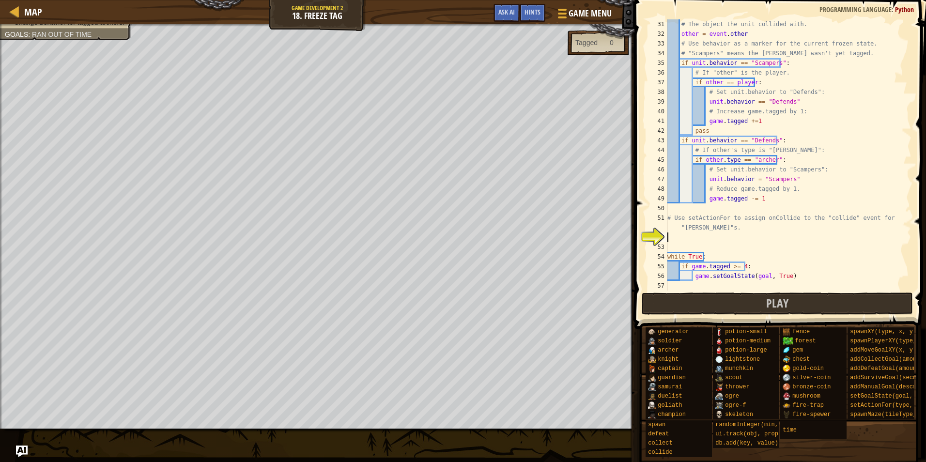
scroll to position [4, 0]
click at [712, 238] on div "# The object the unit collided with. other = event . other # Use behavior as a …" at bounding box center [784, 164] width 239 height 291
type textarea "s"
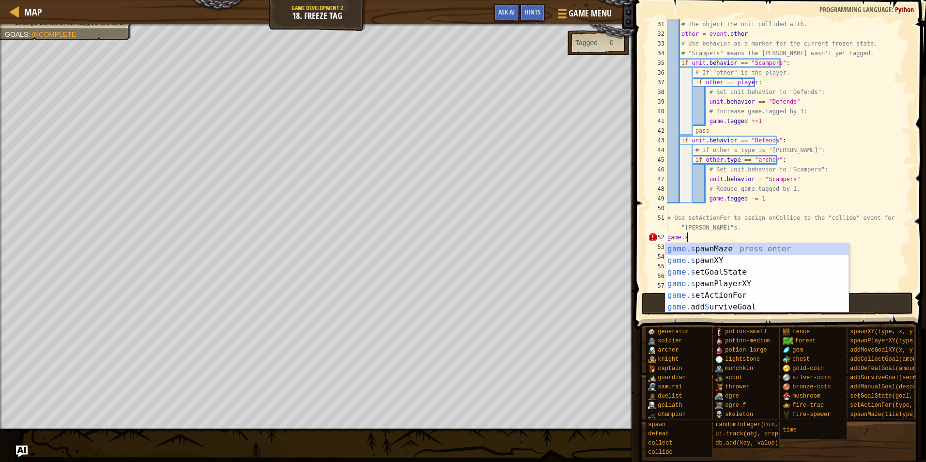
scroll to position [4, 1]
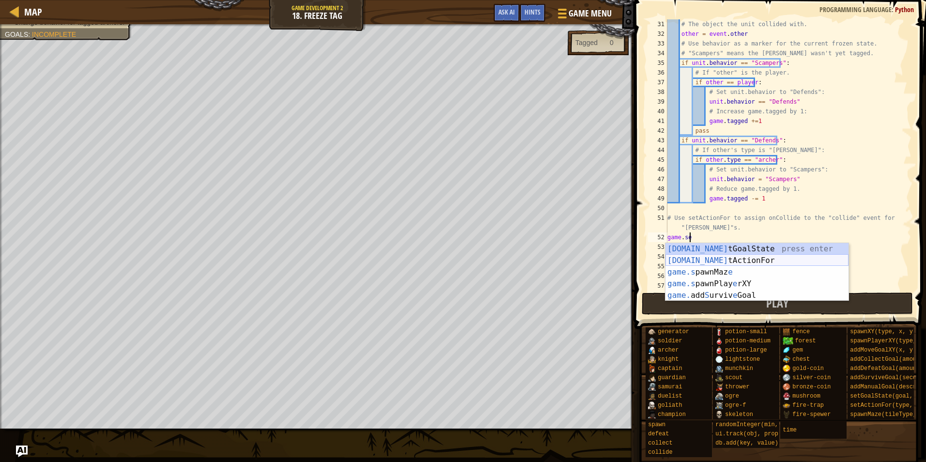
click at [710, 263] on div "[DOMAIN_NAME] tGoalState press enter [DOMAIN_NAME] tActionFor press enter game.…" at bounding box center [756, 283] width 183 height 81
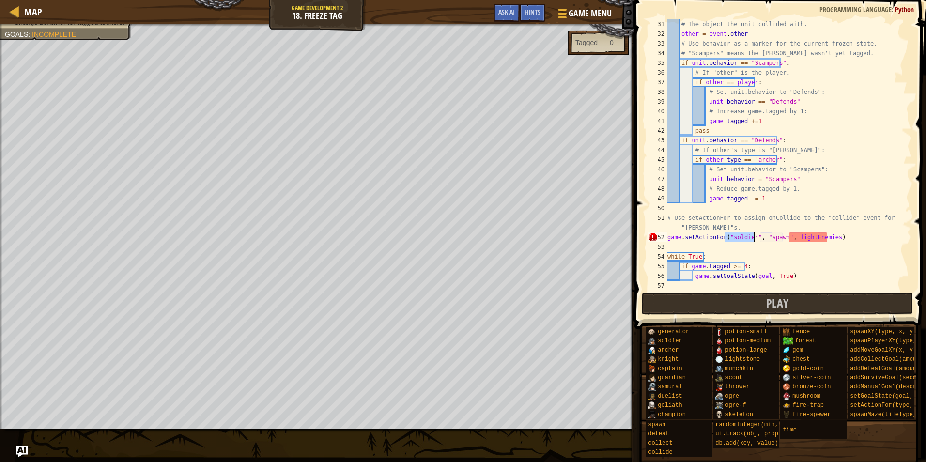
click at [749, 238] on div "# The object the unit collided with. other = event . other # Use behavior as a …" at bounding box center [784, 154] width 239 height 271
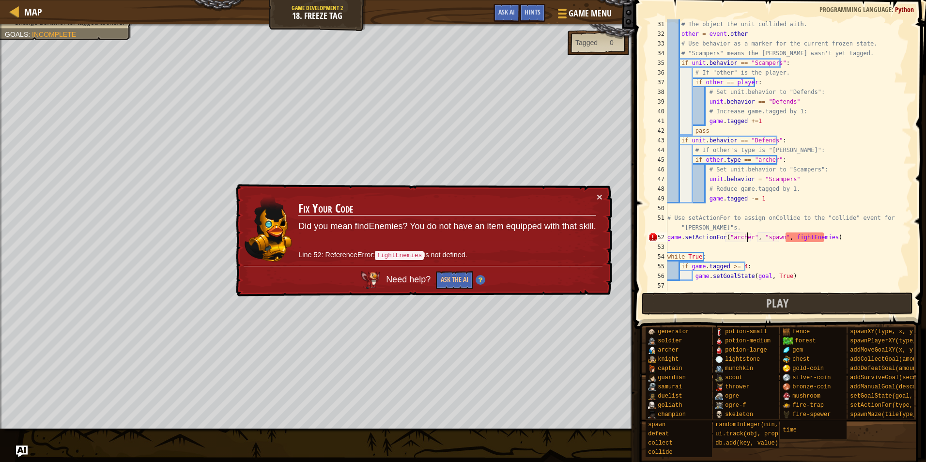
click at [824, 240] on div "# The object the unit collided with. other = event . other # Use behavior as a …" at bounding box center [784, 164] width 239 height 291
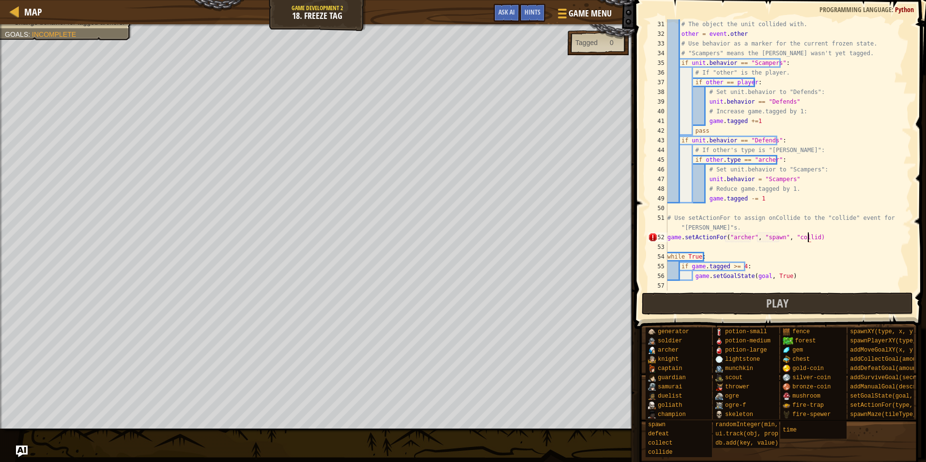
scroll to position [4, 12]
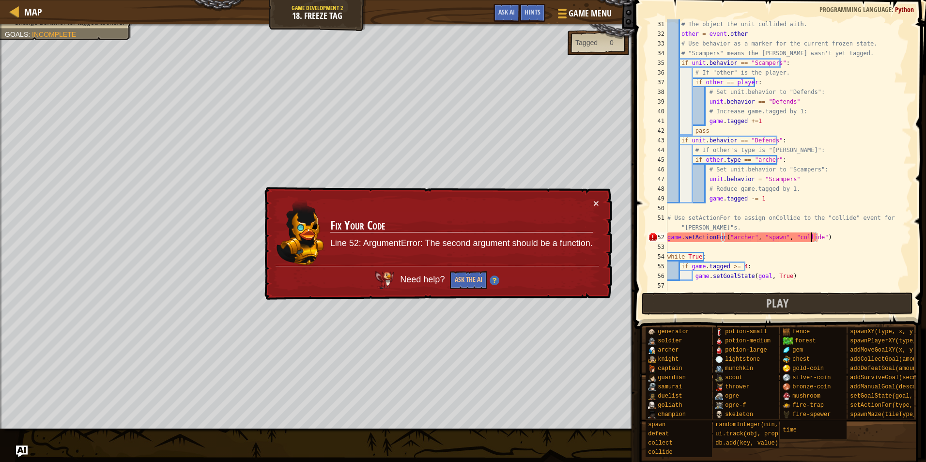
click at [812, 236] on div "# The object the unit collided with. other = event . other # Use behavior as a …" at bounding box center [784, 164] width 239 height 291
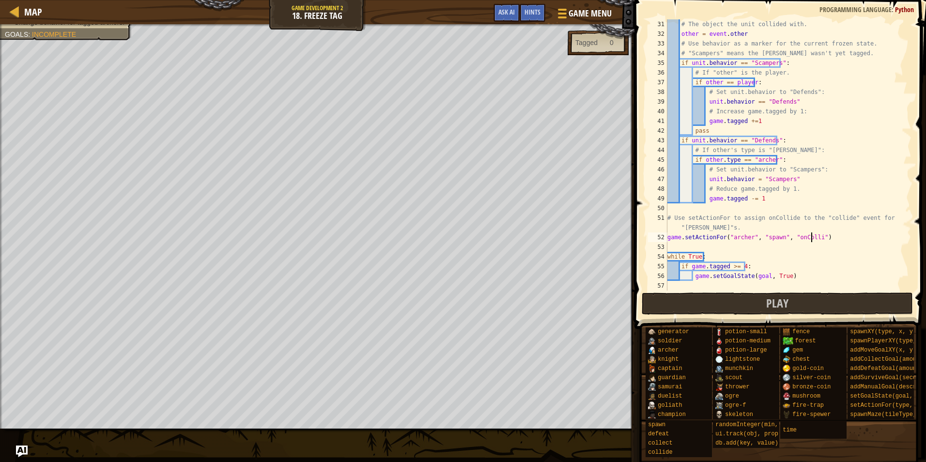
scroll to position [4, 12]
click at [776, 238] on div "# The object the unit collided with. other = event . other # Use behavior as a …" at bounding box center [784, 164] width 239 height 291
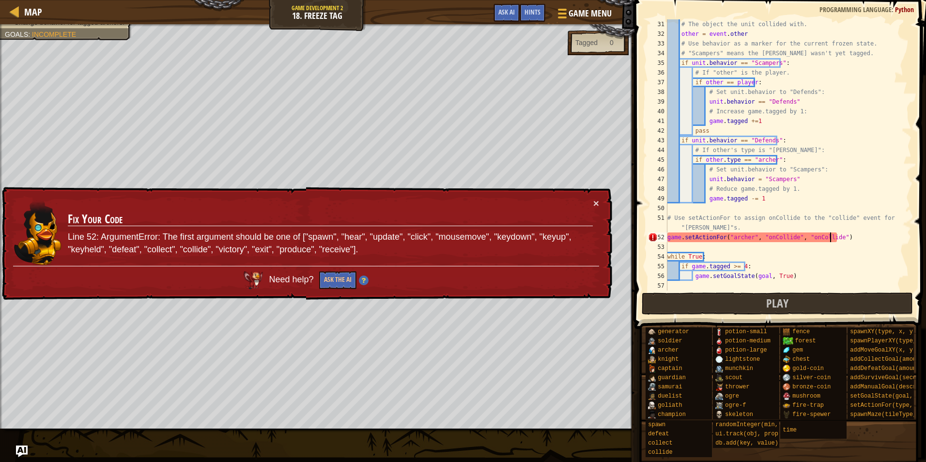
click at [832, 240] on div "# The object the unit collided with. other = event . other # Use behavior as a …" at bounding box center [784, 164] width 239 height 291
click at [788, 236] on div "# The object the unit collided with. other = event . other # Use behavior as a …" at bounding box center [784, 164] width 239 height 291
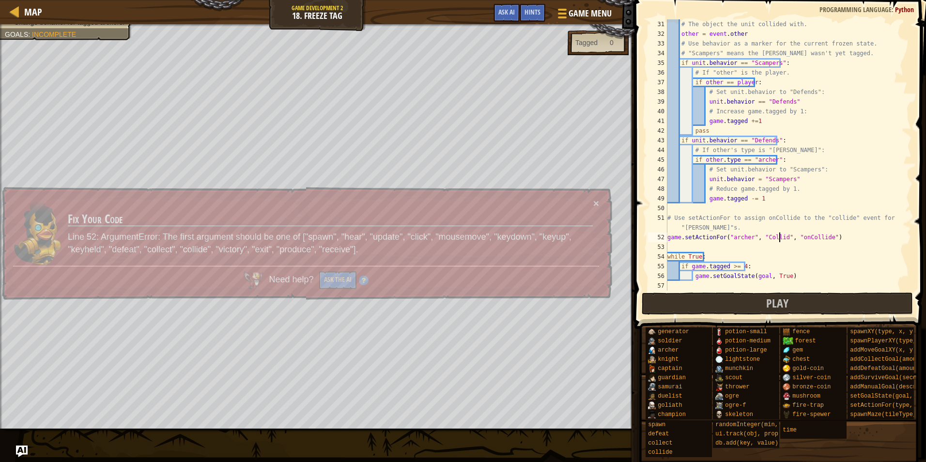
scroll to position [4, 9]
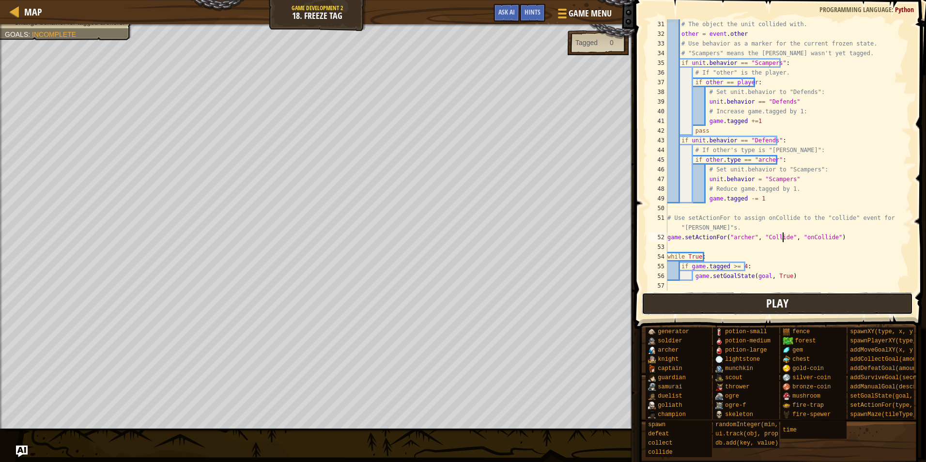
click at [760, 303] on button "Play" at bounding box center [778, 304] width 272 height 22
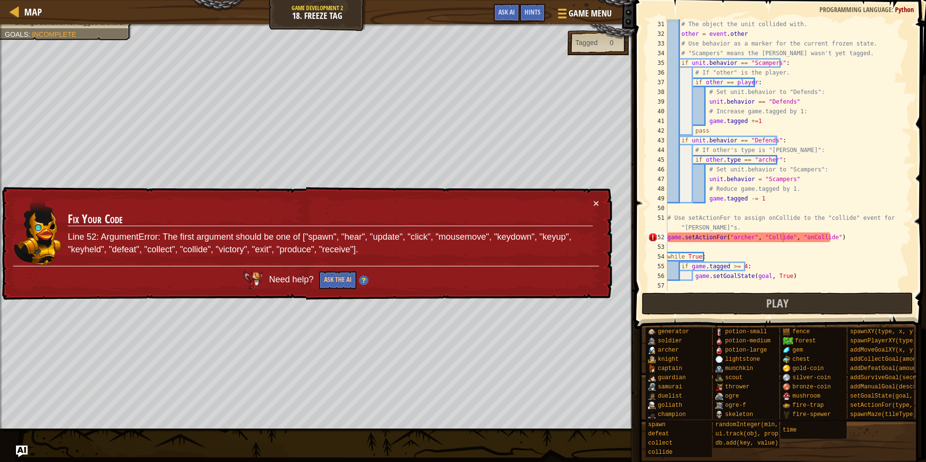
click at [763, 238] on div "# The object the unit collided with. other = event . other # Use behavior as a …" at bounding box center [784, 164] width 239 height 291
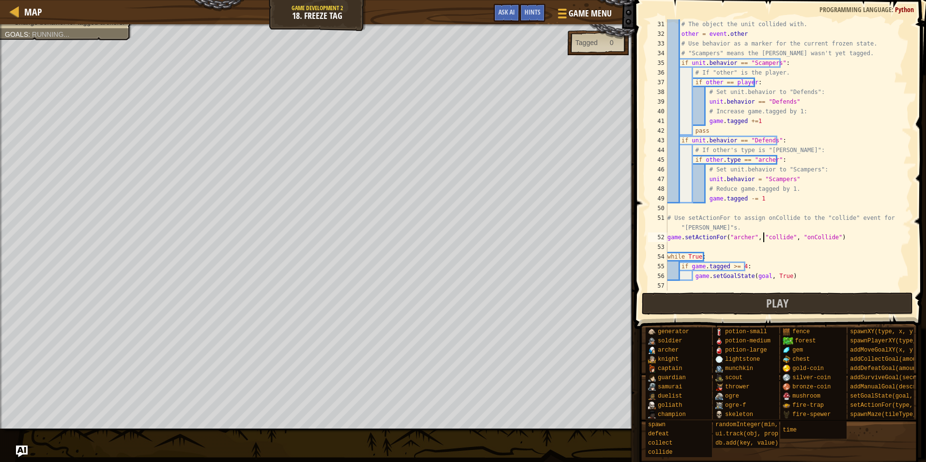
scroll to position [4, 8]
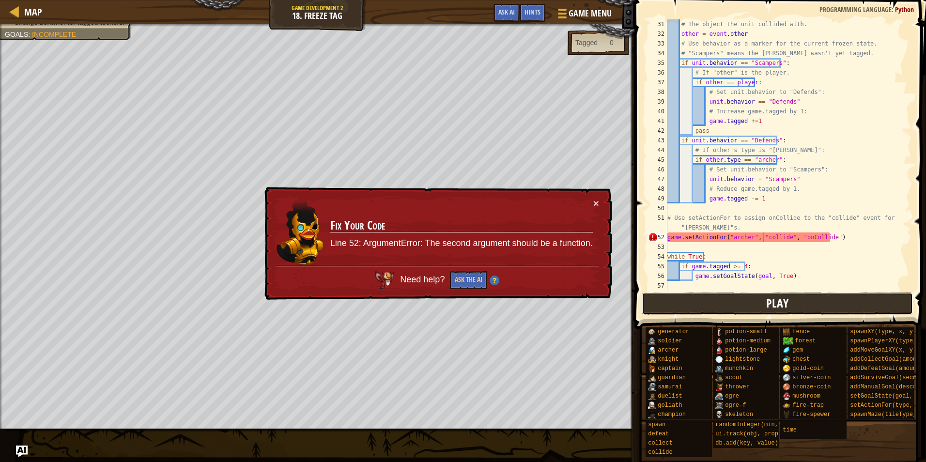
click at [770, 303] on span "Play" at bounding box center [777, 302] width 22 height 15
click at [760, 235] on div "# The object the unit collided with. other = event . other # Use behavior as a …" at bounding box center [784, 164] width 239 height 291
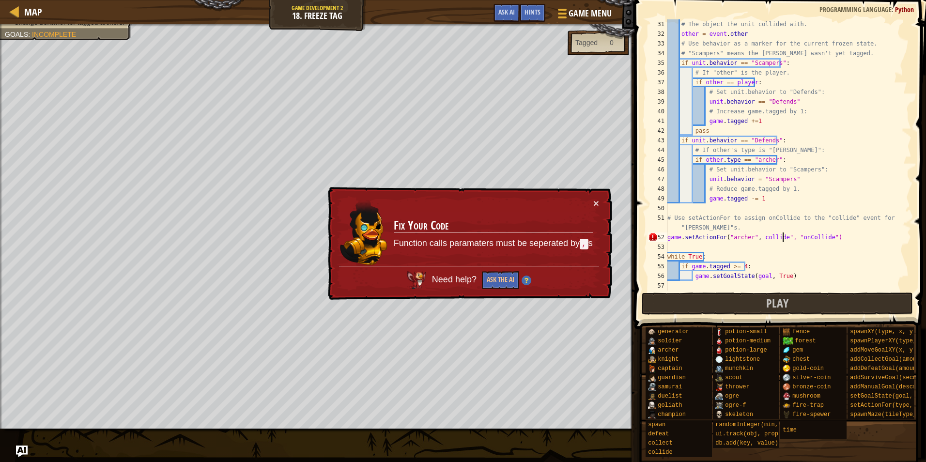
click at [781, 237] on div "# The object the unit collided with. other = event . other # Use behavior as a …" at bounding box center [784, 164] width 239 height 291
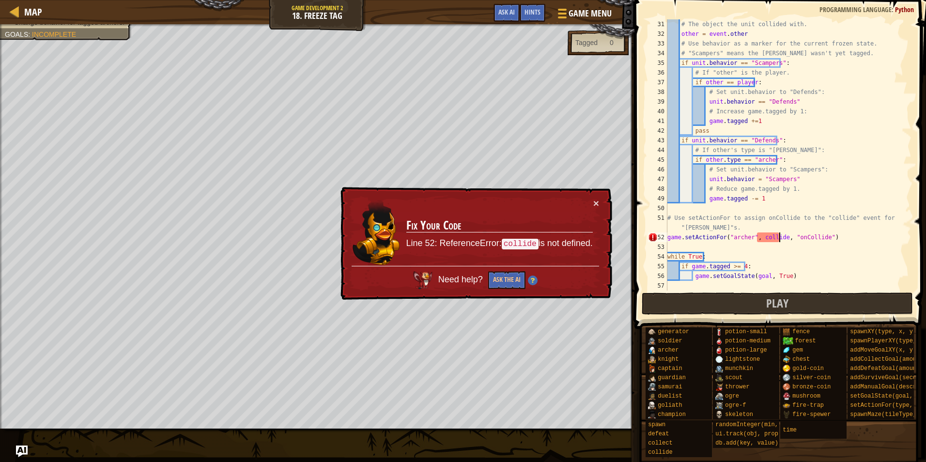
scroll to position [4, 9]
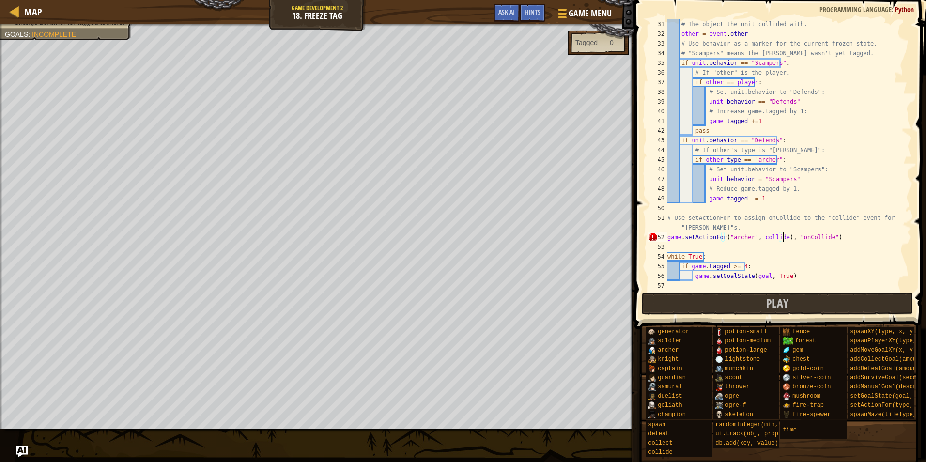
click at [757, 242] on div "# The object the unit collided with. other = event . other # Use behavior as a …" at bounding box center [784, 164] width 239 height 291
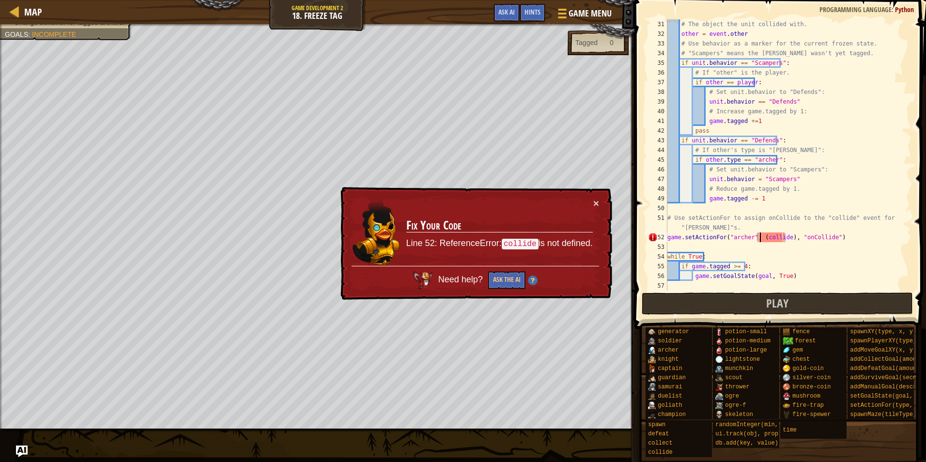
click at [785, 239] on div "# The object the unit collided with. other = event . other # Use behavior as a …" at bounding box center [784, 164] width 239 height 291
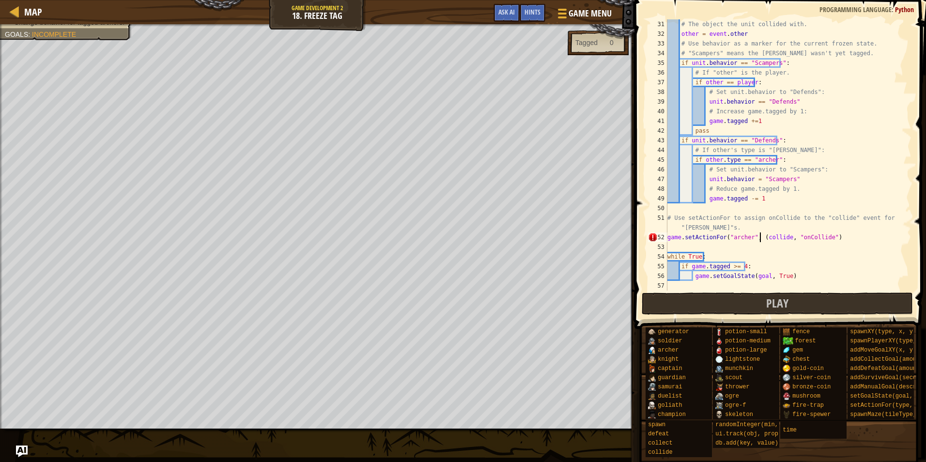
click at [760, 237] on div "# The object the unit collided with. other = event . other # Use behavior as a …" at bounding box center [784, 164] width 239 height 291
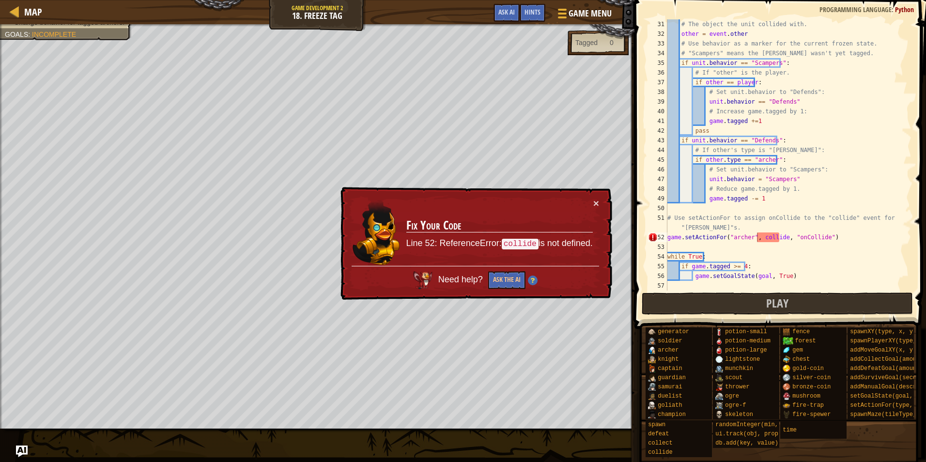
click at [15, 446] on div "Map Game Development 2 18. Freeze Tag Game Menu Done Hints Ask AI 15 16 17 18 1…" at bounding box center [463, 231] width 926 height 462
click at [18, 446] on img "Ask AI" at bounding box center [21, 451] width 13 height 13
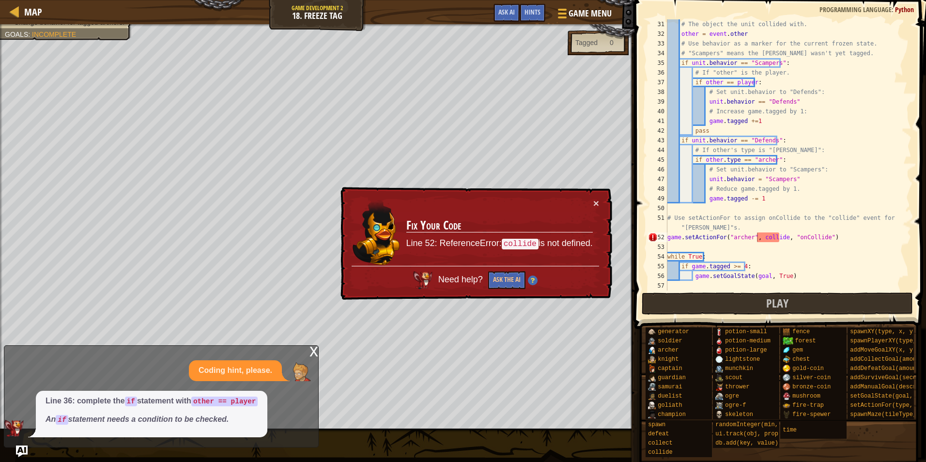
click at [313, 355] on div "x" at bounding box center [313, 351] width 9 height 10
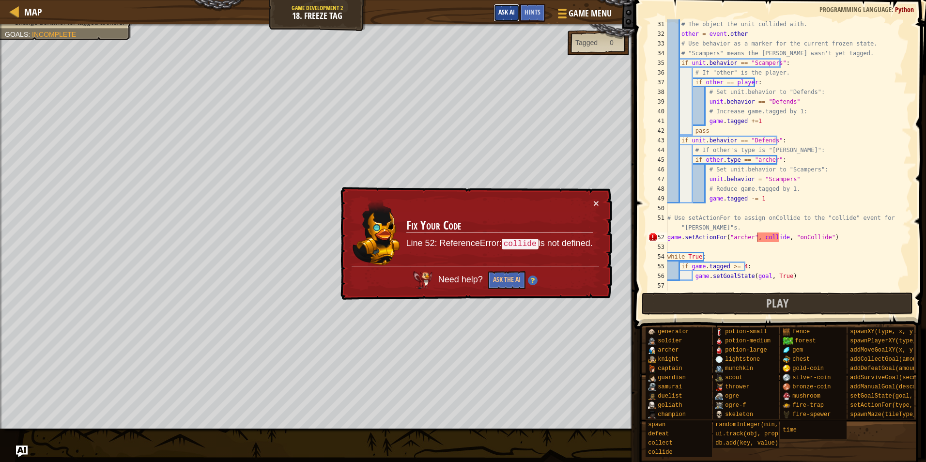
click at [510, 10] on span "Ask AI" at bounding box center [506, 11] width 16 height 9
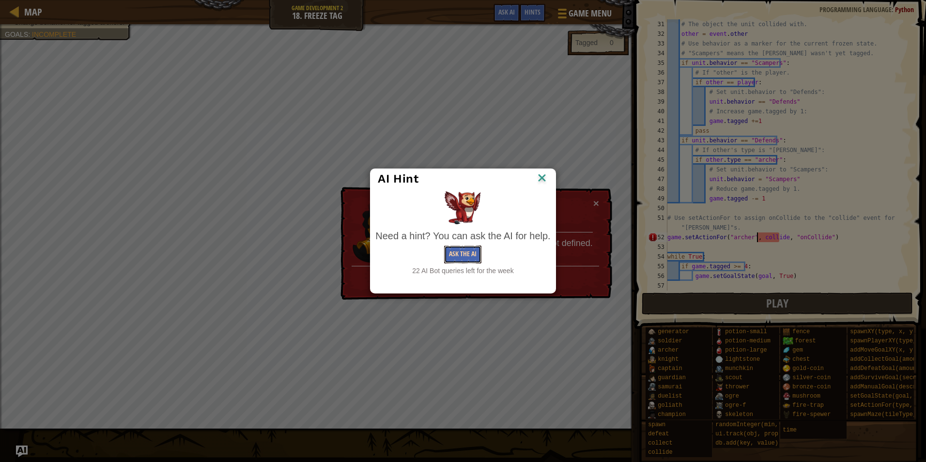
click at [463, 256] on button "Ask the AI" at bounding box center [462, 255] width 37 height 18
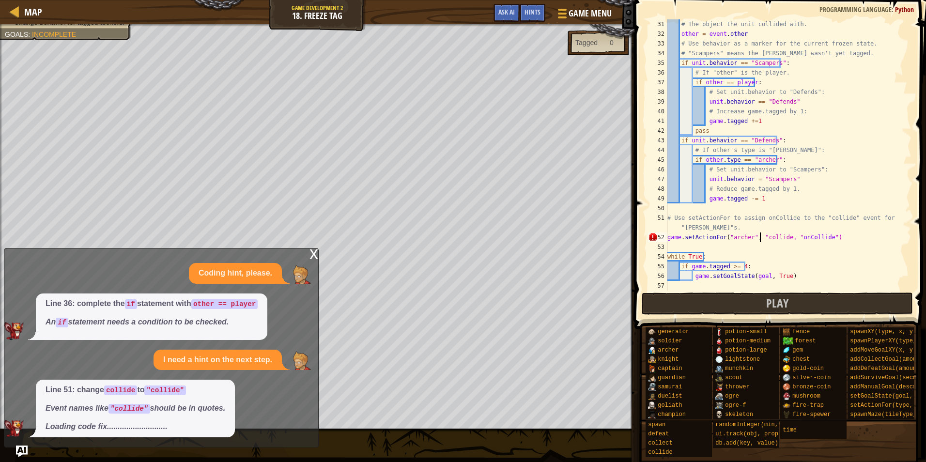
click at [781, 240] on div "# The object the unit collided with. other = event . other # Use behavior as a …" at bounding box center [784, 164] width 239 height 291
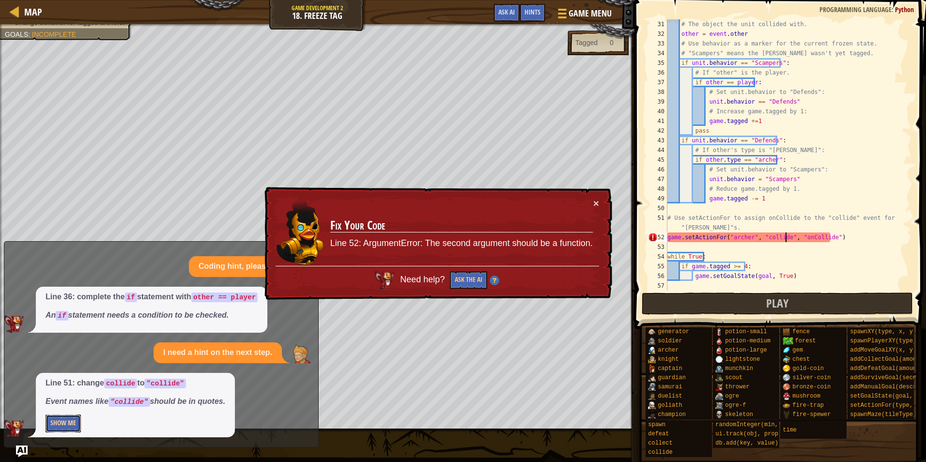
click at [59, 427] on button "Show Me" at bounding box center [63, 424] width 35 height 18
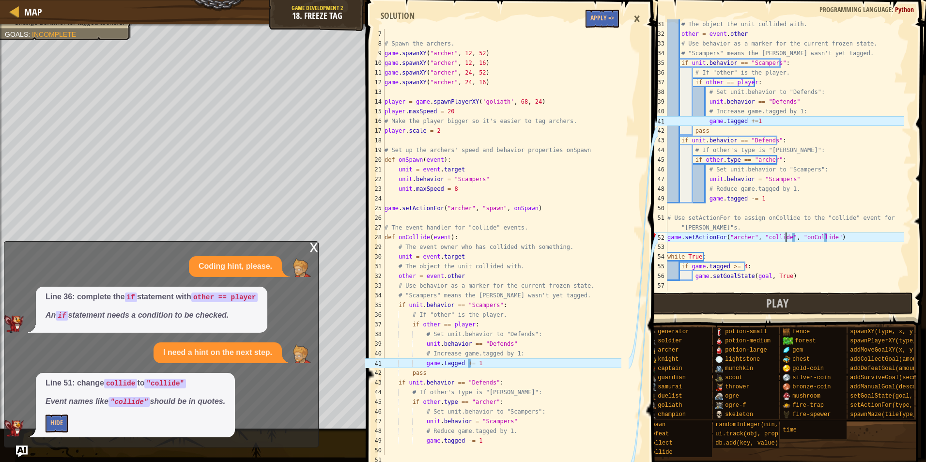
scroll to position [58, 0]
click at [750, 122] on div "# The object the unit collided with. other = event . other # Use behavior as a …" at bounding box center [784, 164] width 239 height 291
type textarea "game.tagged += 1"
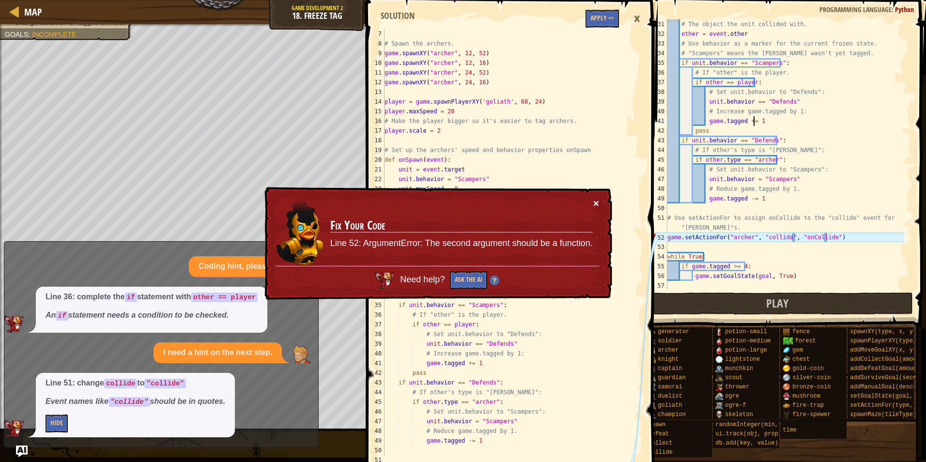
click at [594, 204] on button "×" at bounding box center [597, 205] width 6 height 10
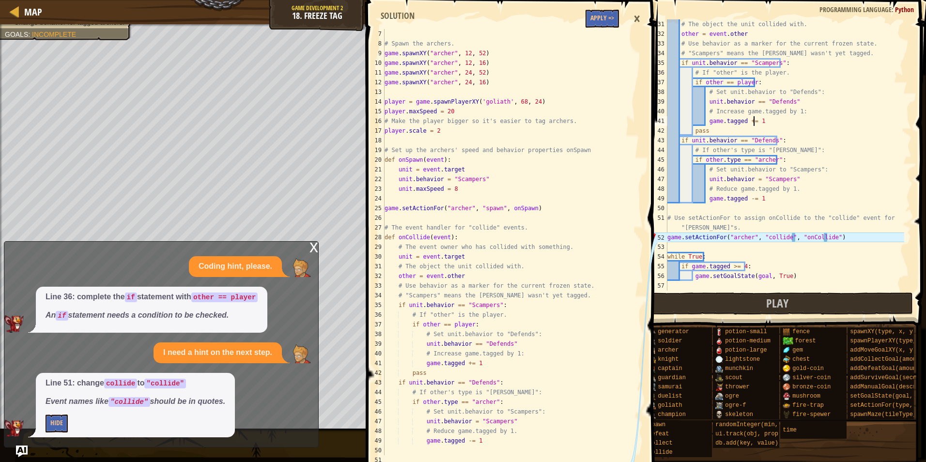
scroll to position [136, 0]
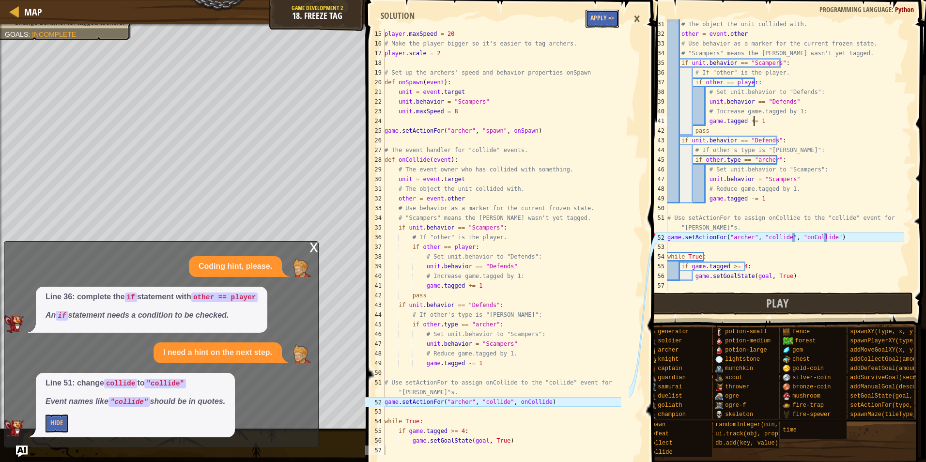
click at [597, 21] on button "Apply =>" at bounding box center [602, 19] width 33 height 18
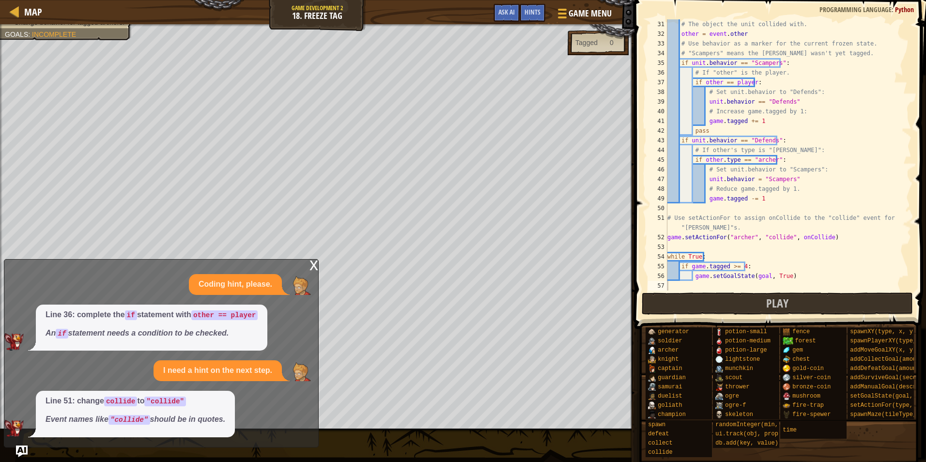
click at [314, 263] on div "x" at bounding box center [313, 265] width 9 height 10
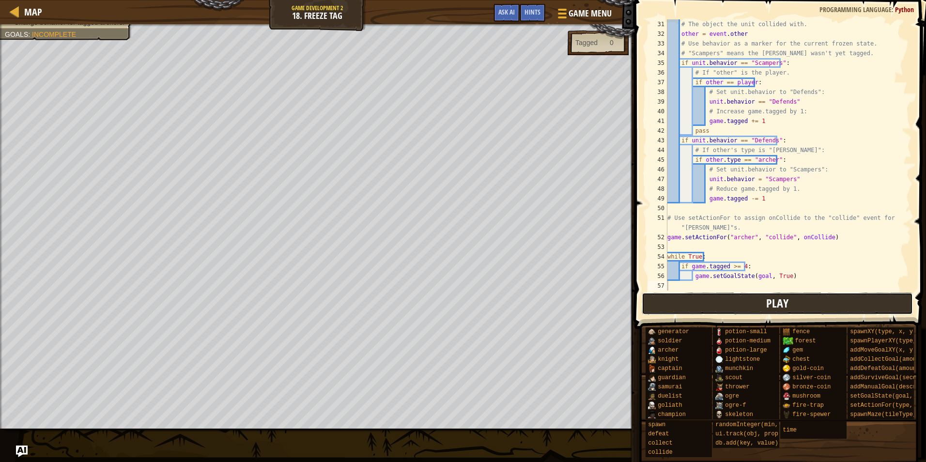
click at [810, 300] on button "Play" at bounding box center [778, 304] width 272 height 22
click at [660, 300] on button "Play" at bounding box center [778, 304] width 272 height 22
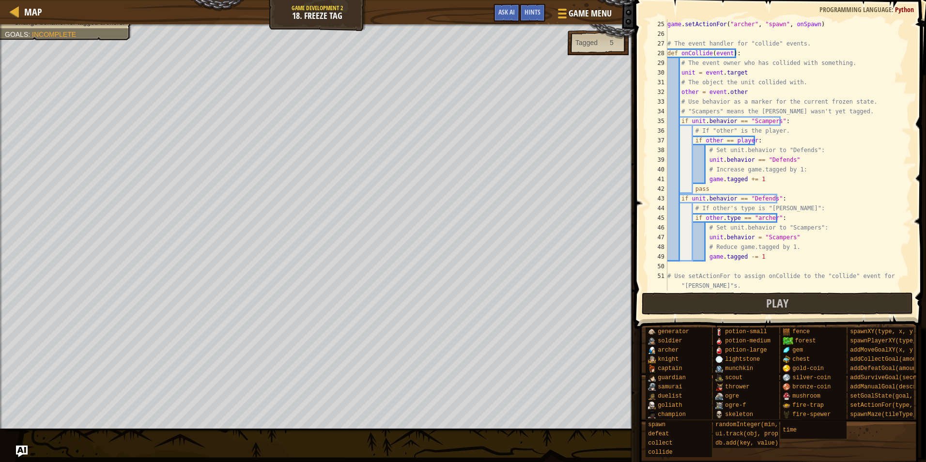
scroll to position [291, 0]
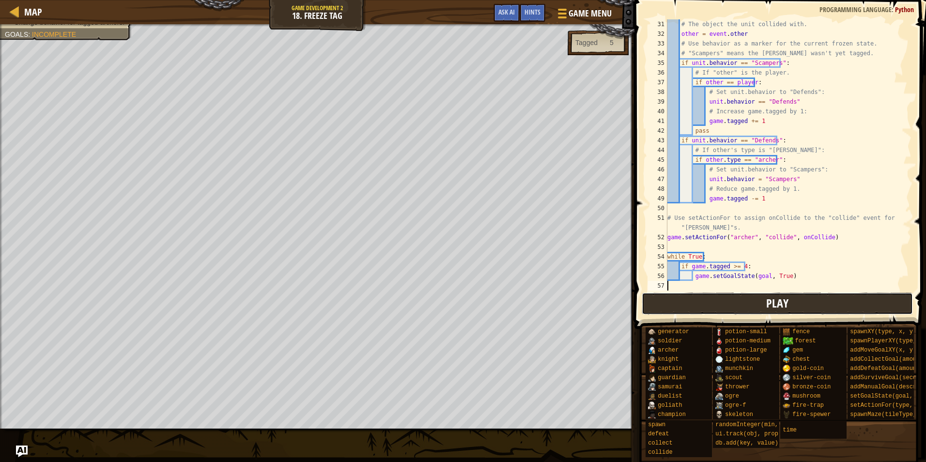
click at [793, 303] on button "Play" at bounding box center [778, 304] width 272 height 22
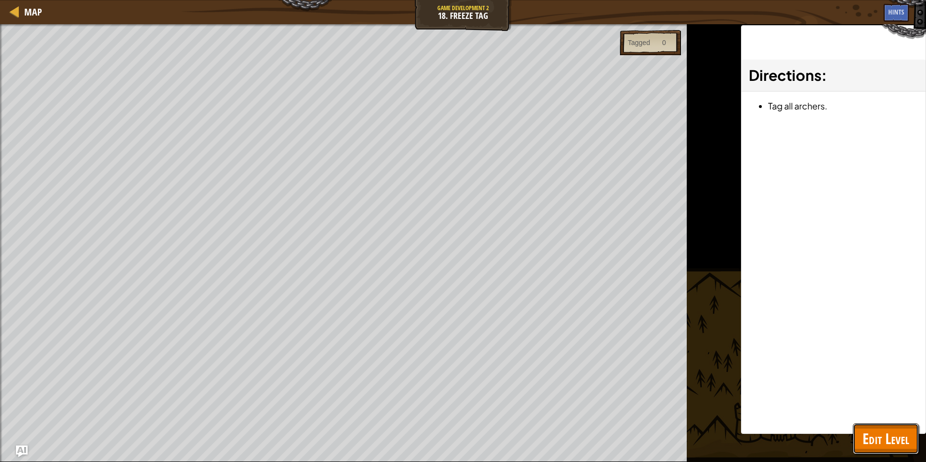
click at [907, 450] on button "Edit Level" at bounding box center [886, 438] width 66 height 31
